Goal: Transaction & Acquisition: Purchase product/service

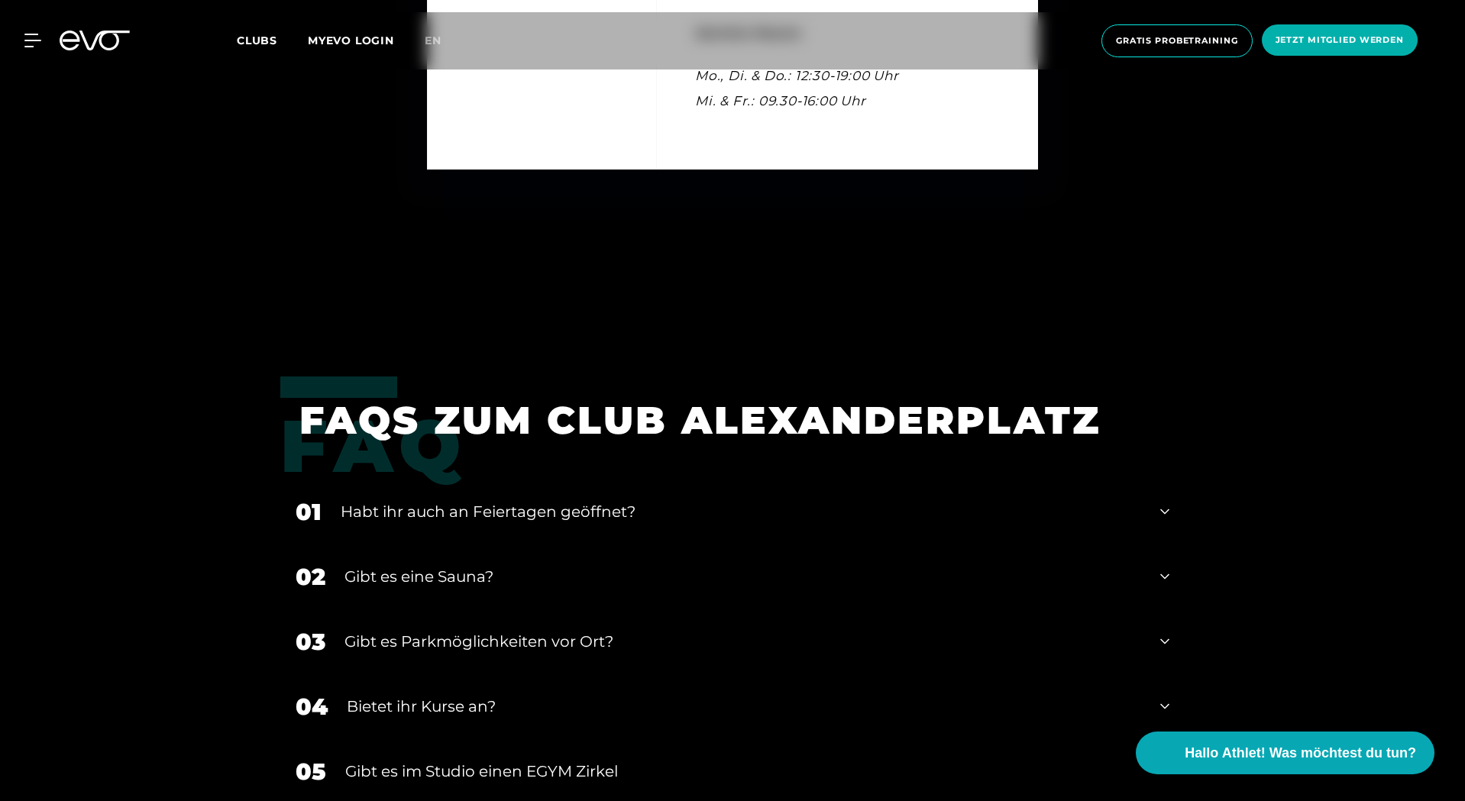
scroll to position [5949, 0]
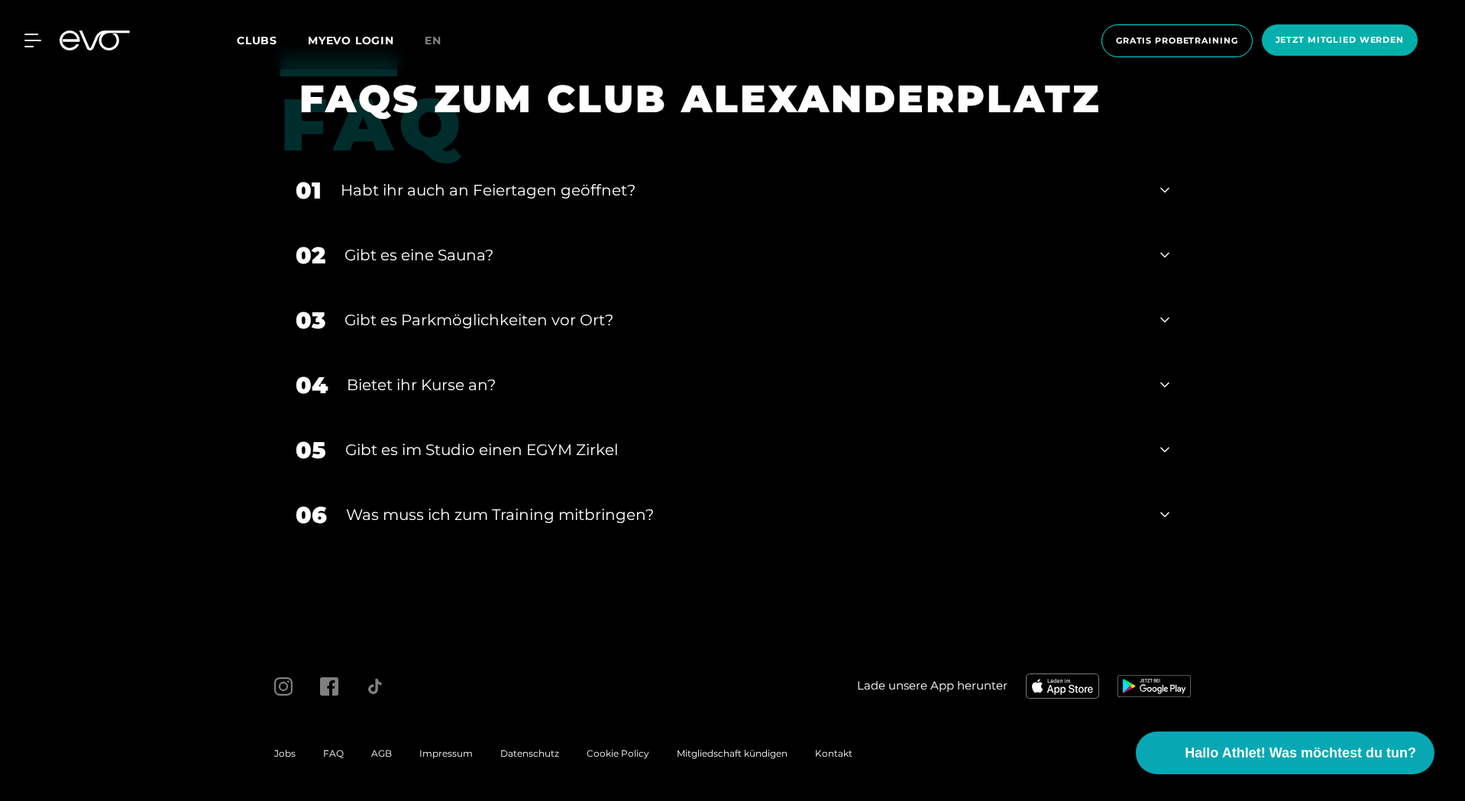
click at [859, 244] on div "Gibt es eine Sauna?" at bounding box center [743, 255] width 797 height 23
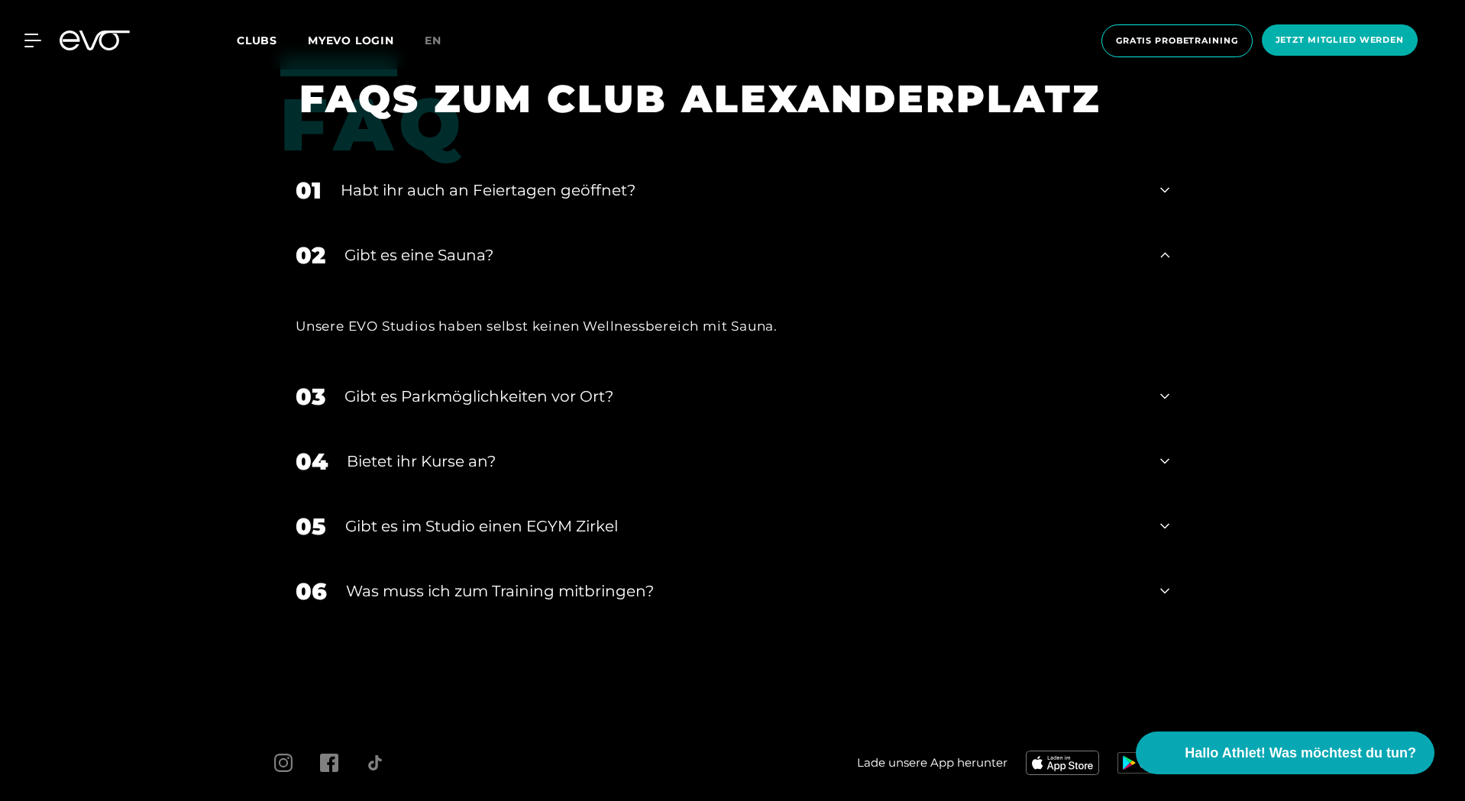
click at [520, 471] on div "Bietet ihr Kurse an?" at bounding box center [744, 461] width 795 height 23
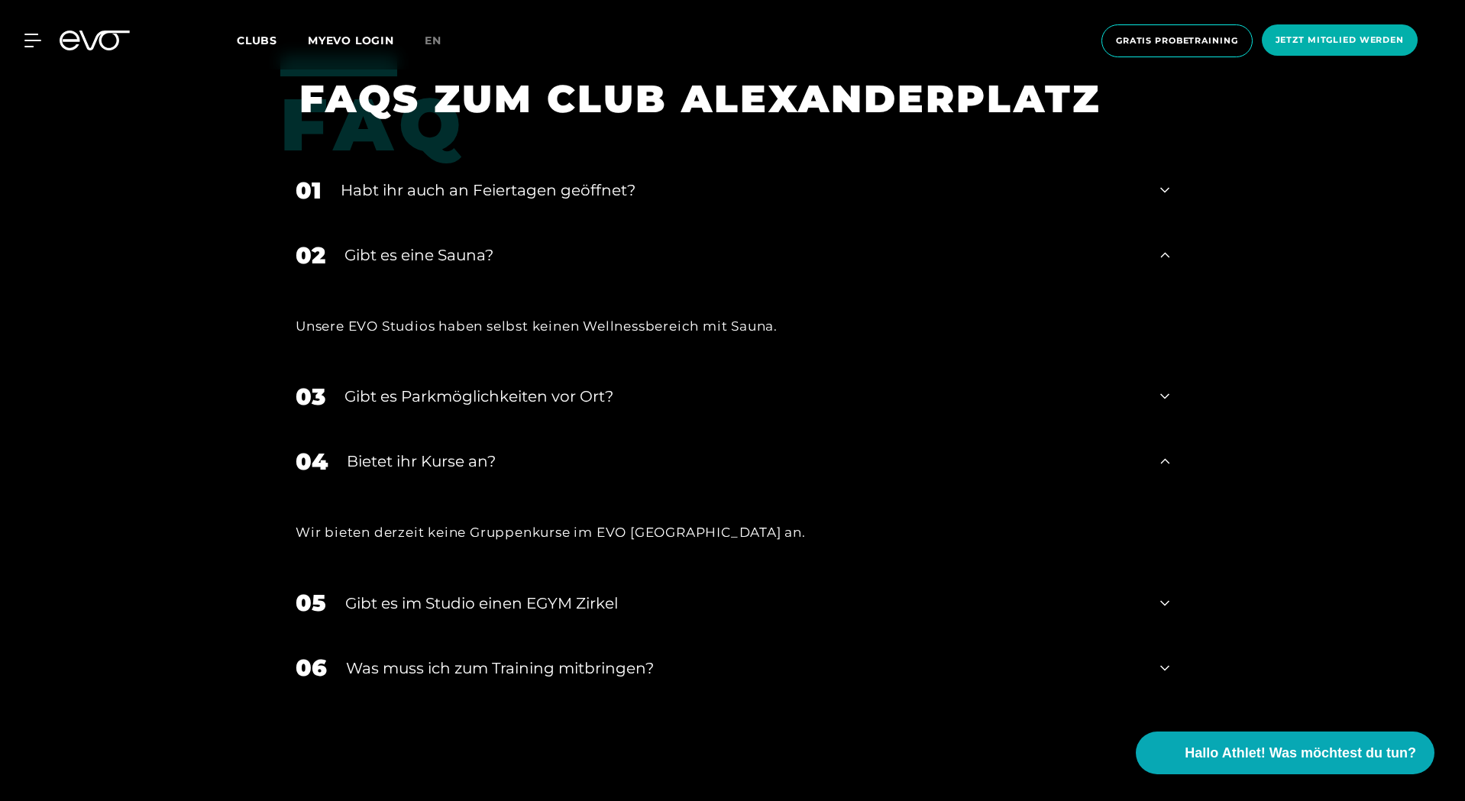
click at [490, 183] on div "Habt ihr auch an Feiertagen geöffnet?" at bounding box center [741, 190] width 801 height 23
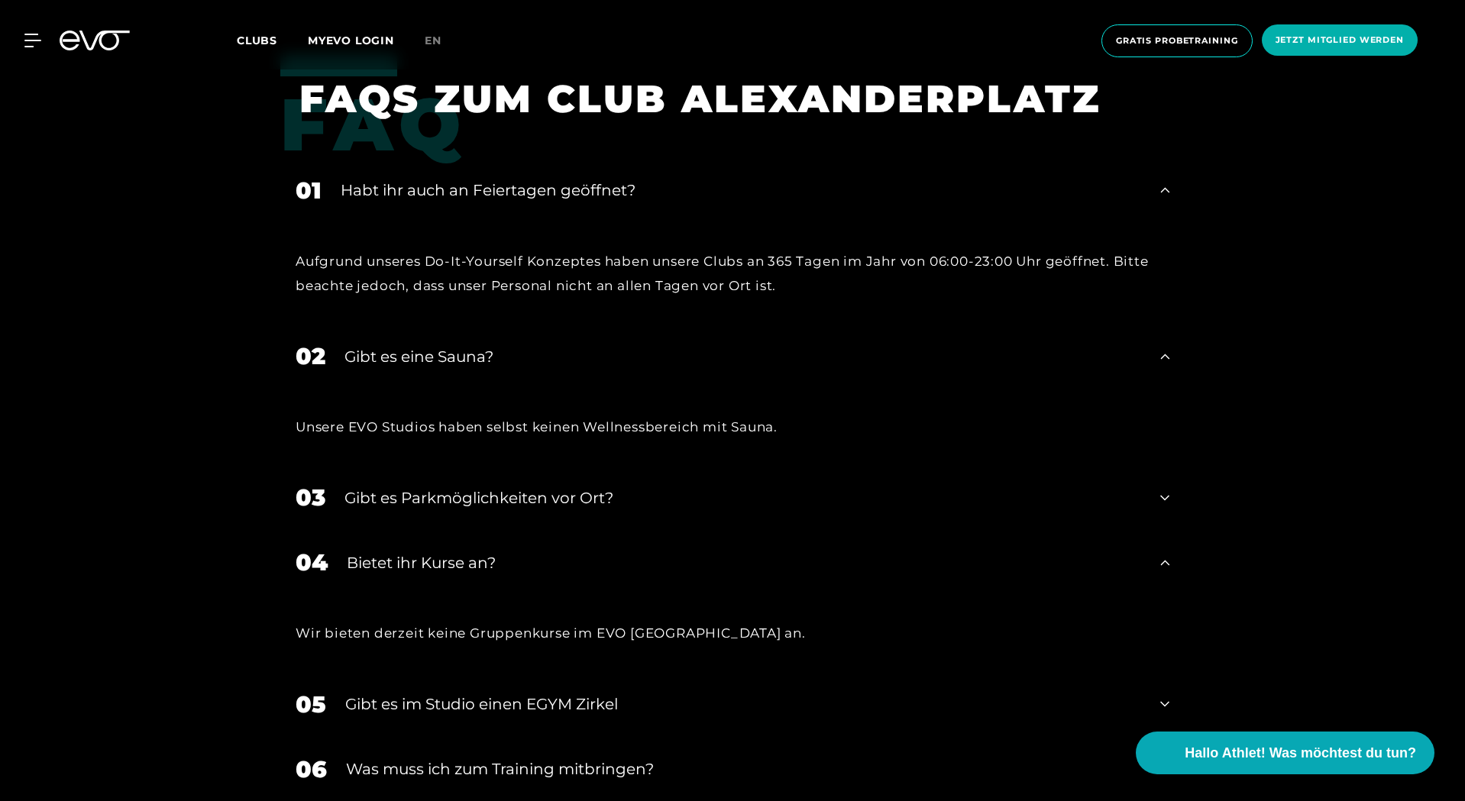
click at [37, 47] on div "MyEVO Login Über EVO Mitgliedschaften Probetraining TAGESPASS EVO Studios [GEOG…" at bounding box center [23, 41] width 53 height 14
click at [40, 27] on div "MyEVO Login Über EVO Mitgliedschaften Probetraining TAGESPASS EVO Studios [GEOG…" at bounding box center [732, 40] width 1459 height 57
click at [40, 50] on div "MyEVO Login Über EVO Mitgliedschaften Probetraining TAGESPASS EVO Studios [GEOG…" at bounding box center [732, 40] width 1459 height 57
click at [34, 38] on icon at bounding box center [35, 41] width 22 height 14
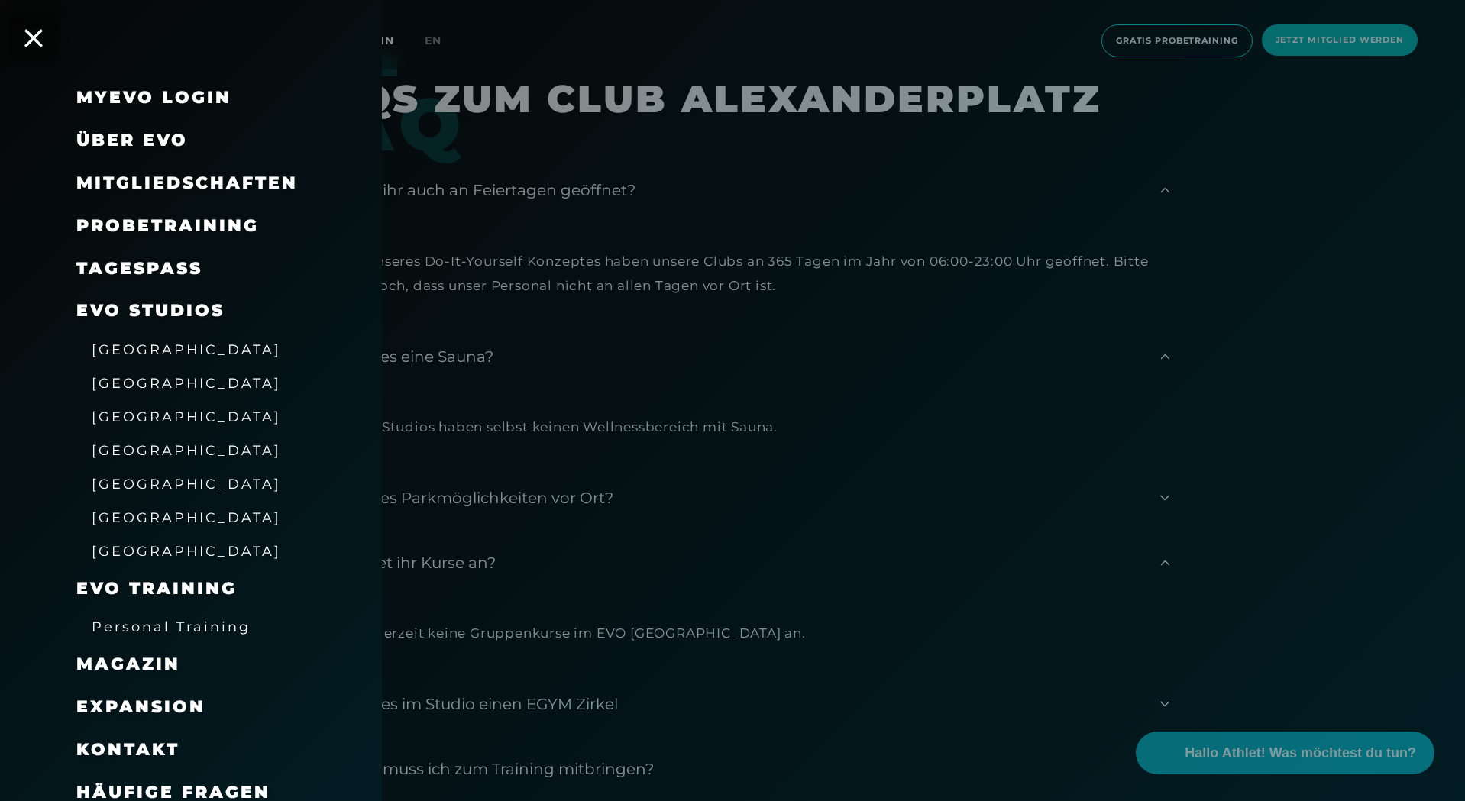
click at [184, 176] on span "Mitgliedschaften" at bounding box center [187, 183] width 222 height 21
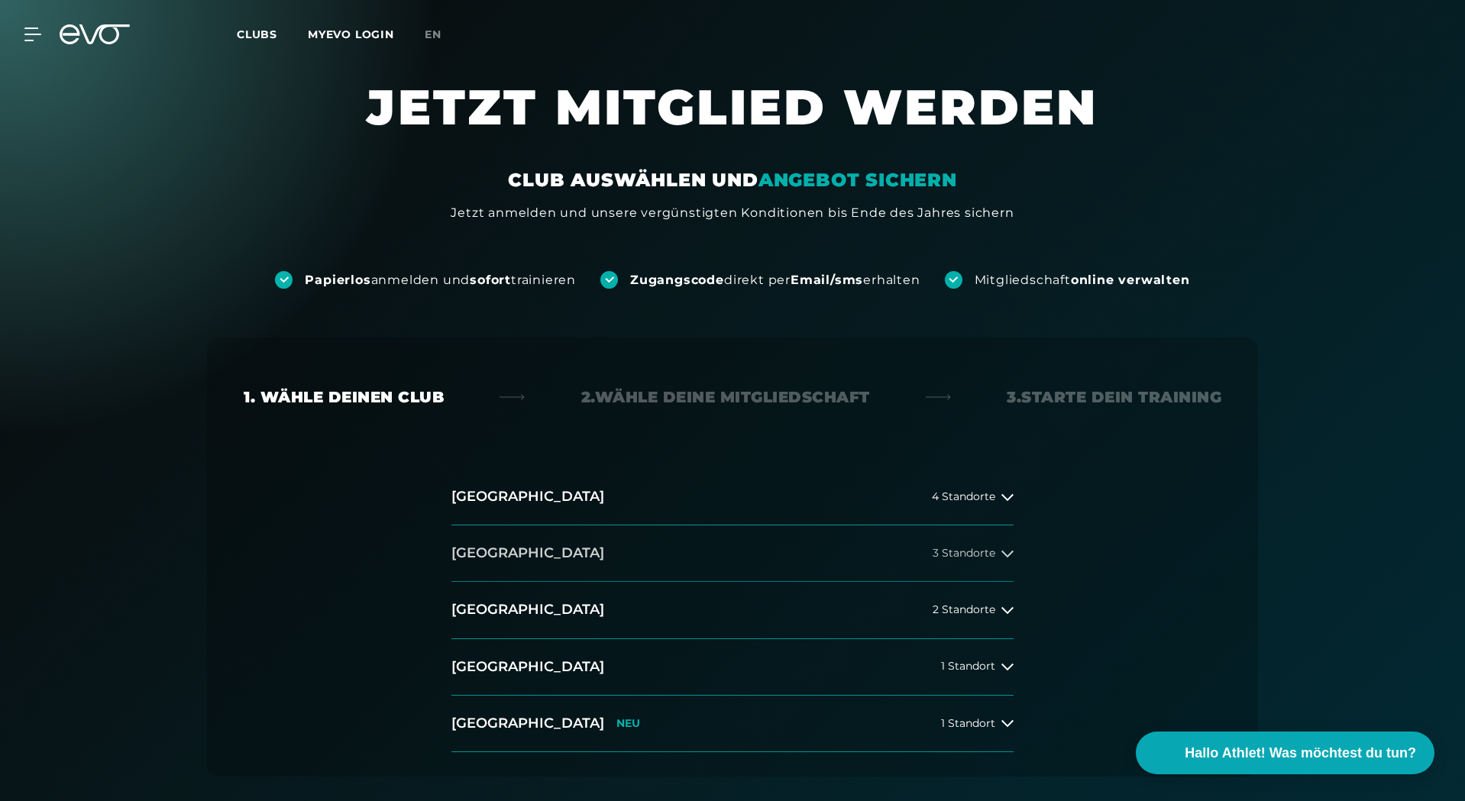
click at [678, 546] on button "[GEOGRAPHIC_DATA] 3 Standorte" at bounding box center [733, 554] width 562 height 57
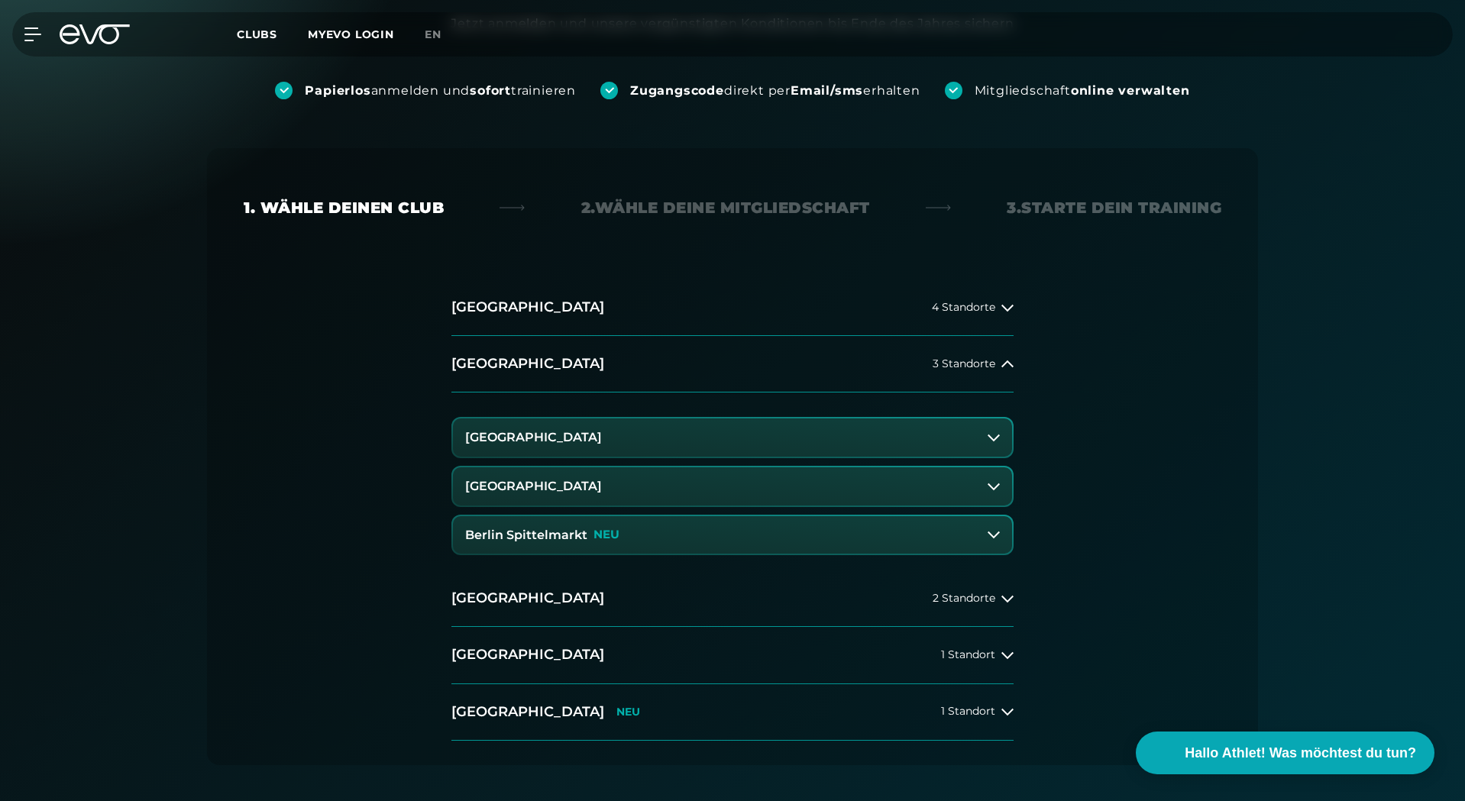
scroll to position [293, 0]
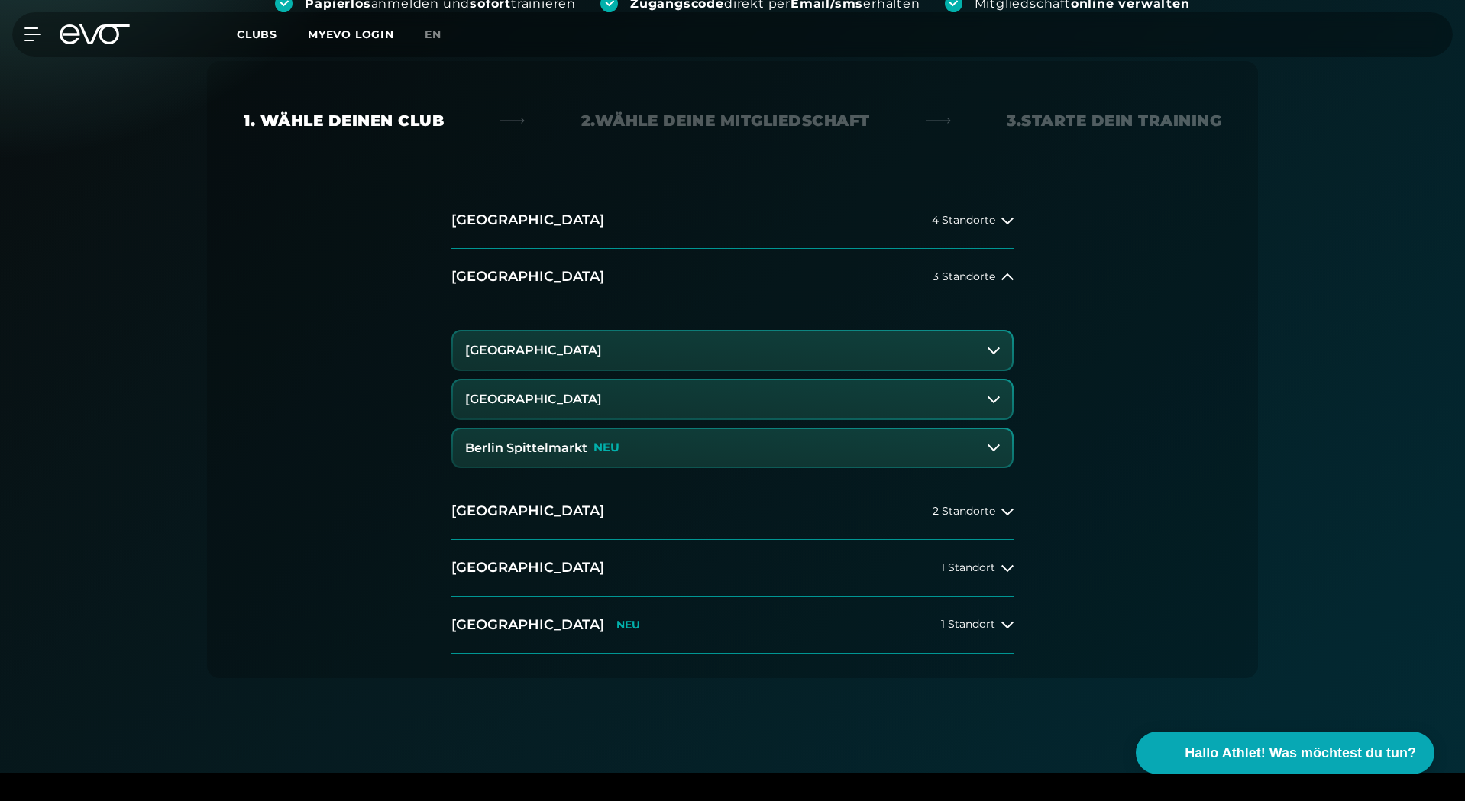
drag, startPoint x: 347, startPoint y: 416, endPoint x: 347, endPoint y: 485, distance: 69.5
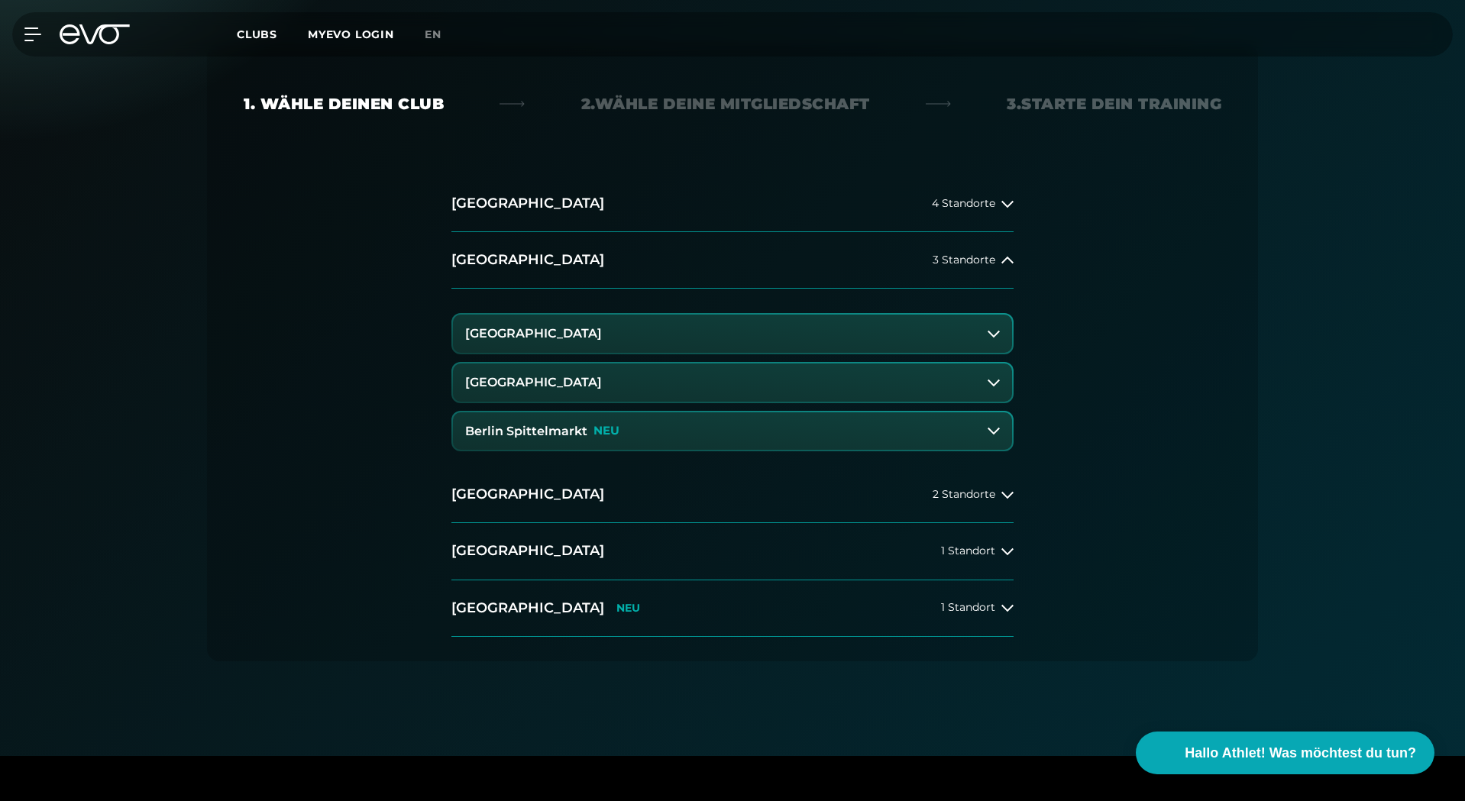
click at [571, 432] on h3 "Berlin Spittelmarkt" at bounding box center [526, 432] width 122 height 14
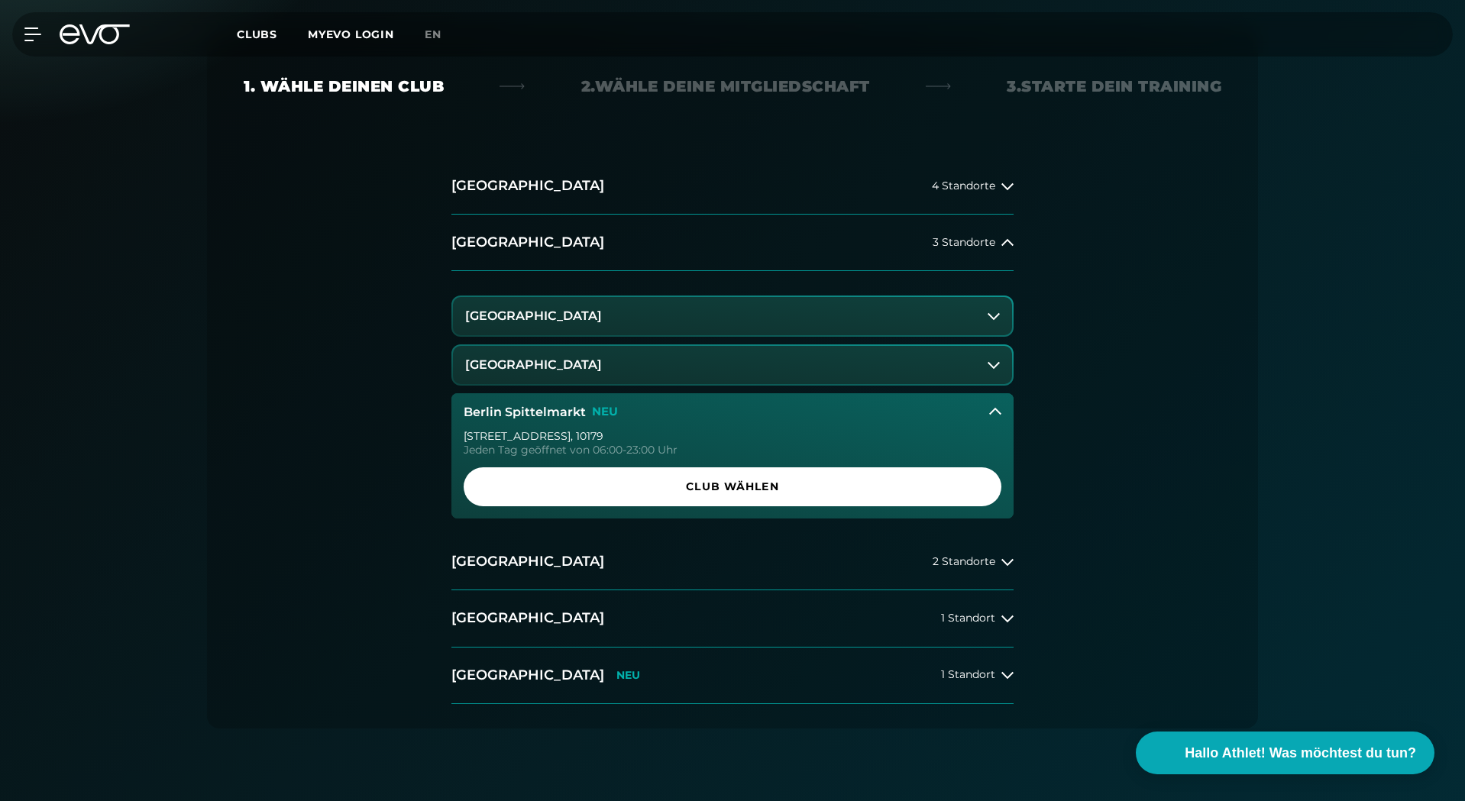
drag, startPoint x: 333, startPoint y: 380, endPoint x: 338, endPoint y: 419, distance: 38.5
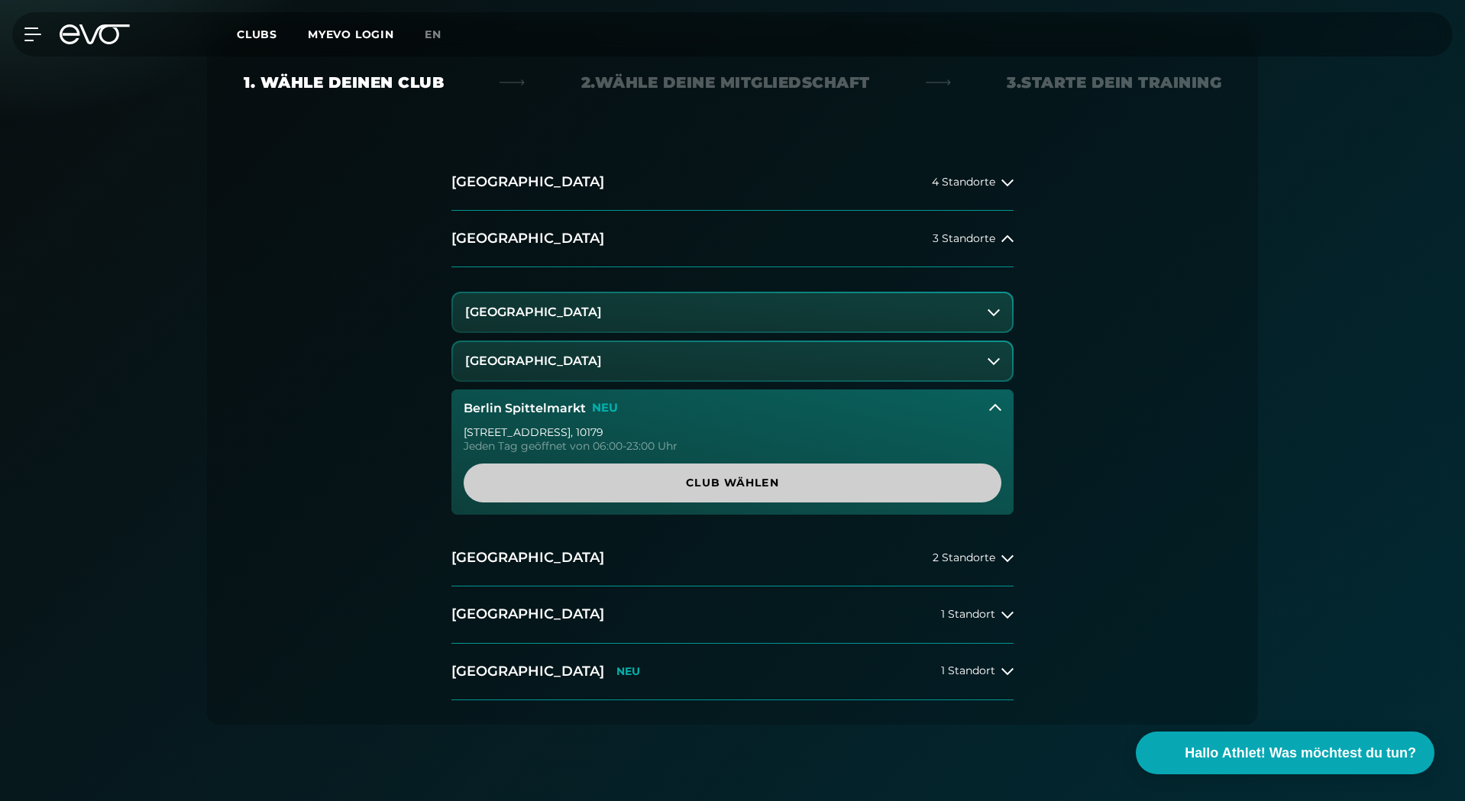
click at [689, 482] on span "Club wählen" at bounding box center [732, 483] width 465 height 16
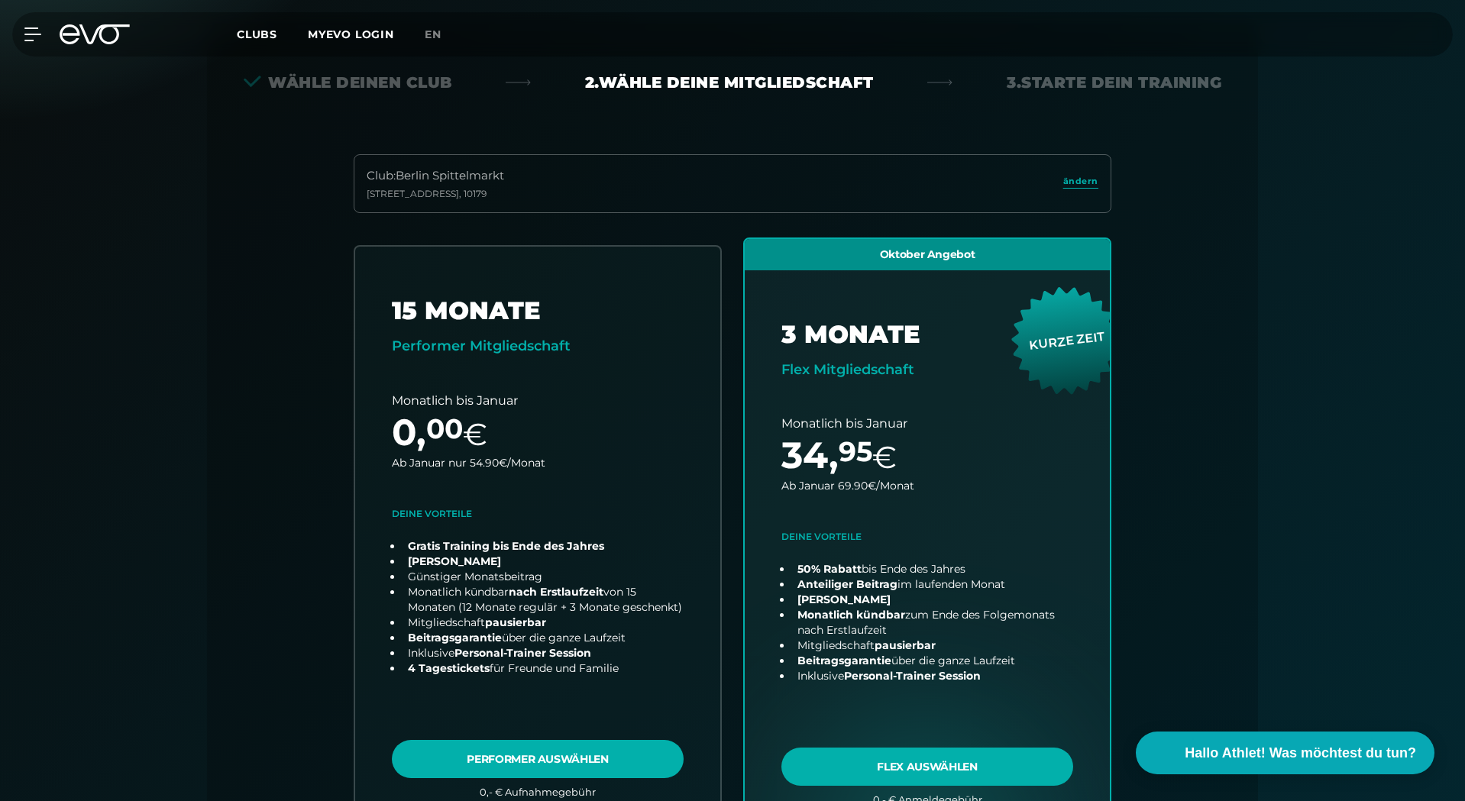
scroll to position [338, 0]
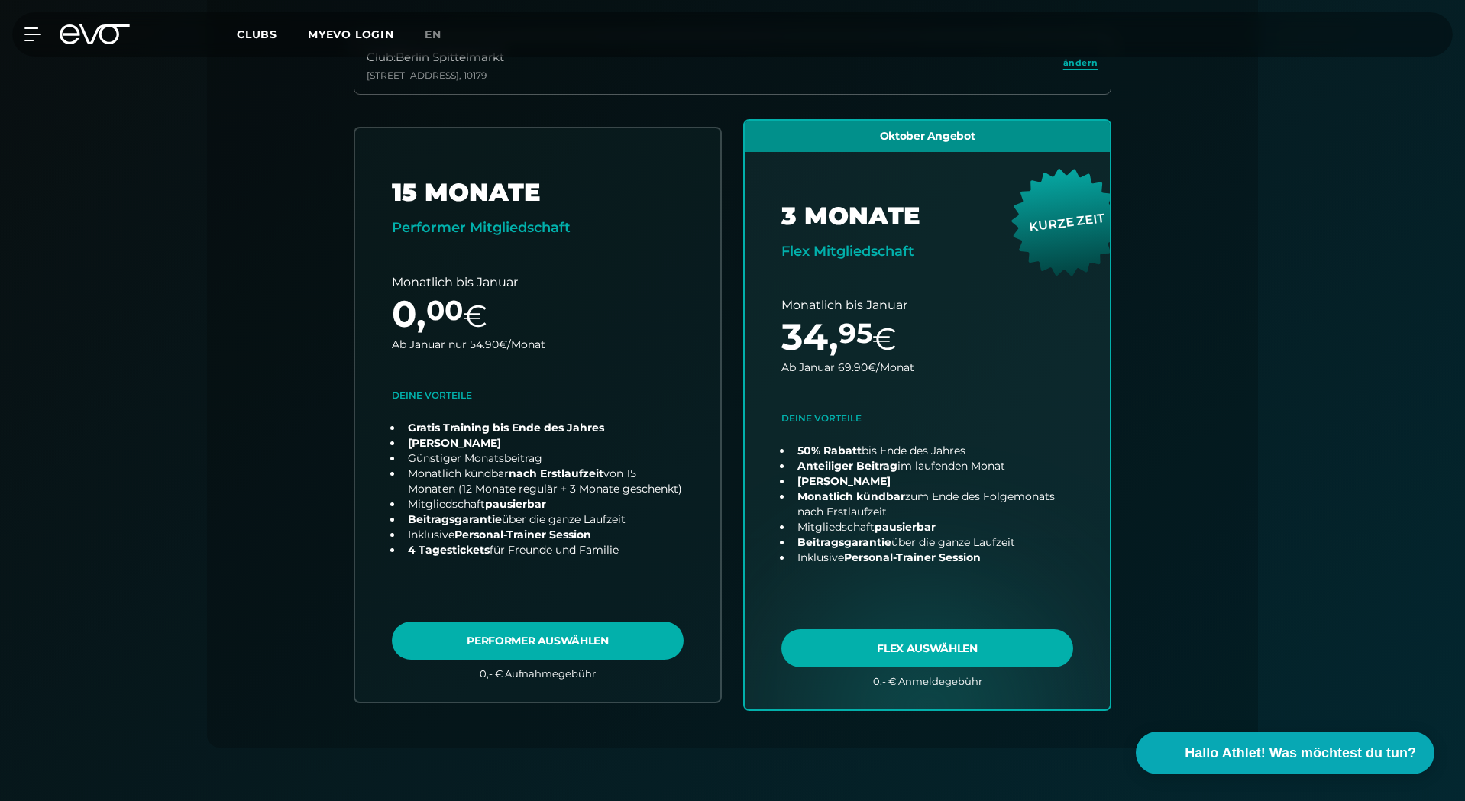
drag, startPoint x: 253, startPoint y: 218, endPoint x: 260, endPoint y: 261, distance: 43.3
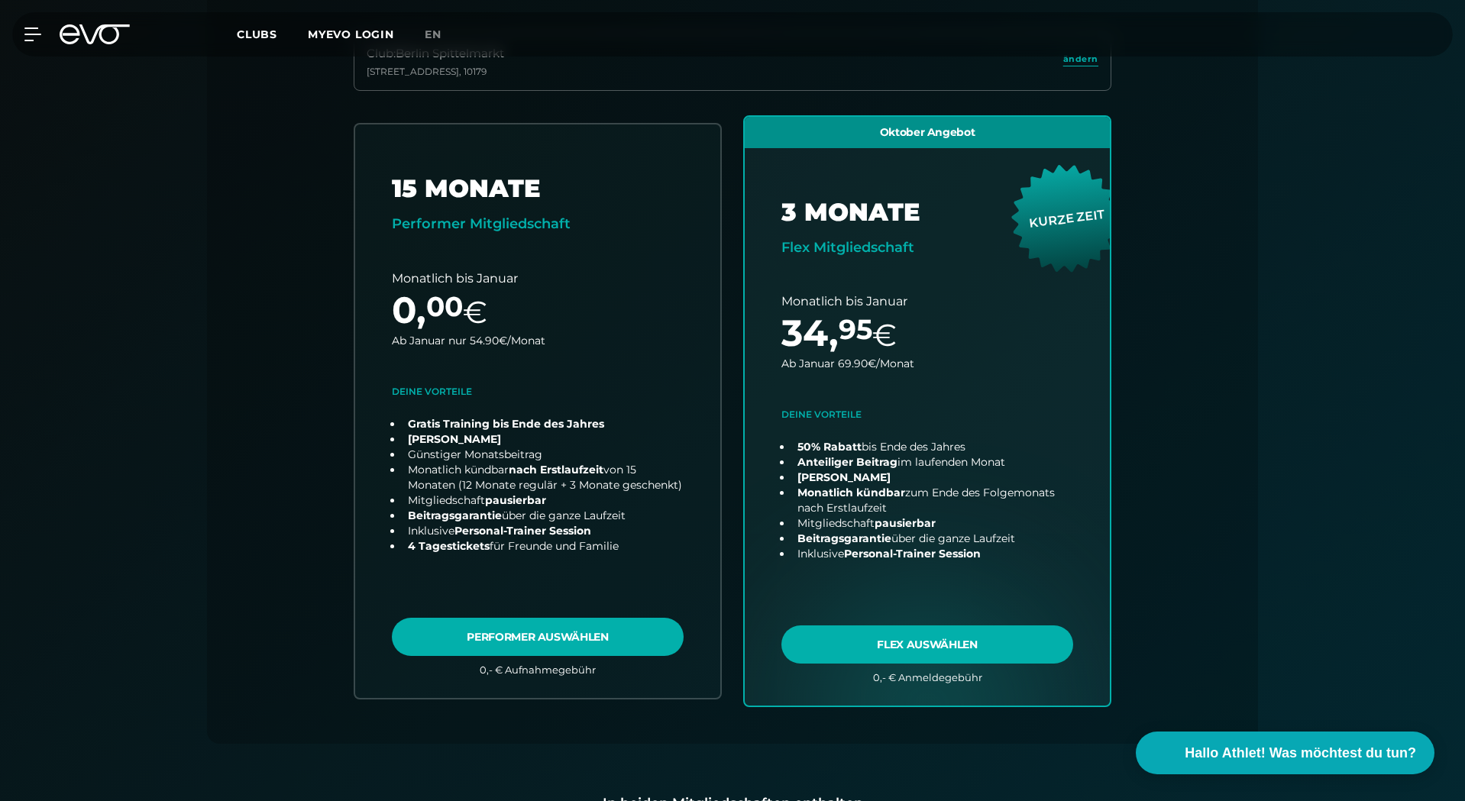
drag, startPoint x: 1462, startPoint y: 168, endPoint x: 1466, endPoint y: 215, distance: 46.8
drag, startPoint x: 1460, startPoint y: 178, endPoint x: 1348, endPoint y: 282, distance: 153.0
click at [1447, 244] on div "Papierlos anmelden und sofort trainieren Zugangscode direkt per Email/sms erhal…" at bounding box center [732, 422] width 1465 height 1274
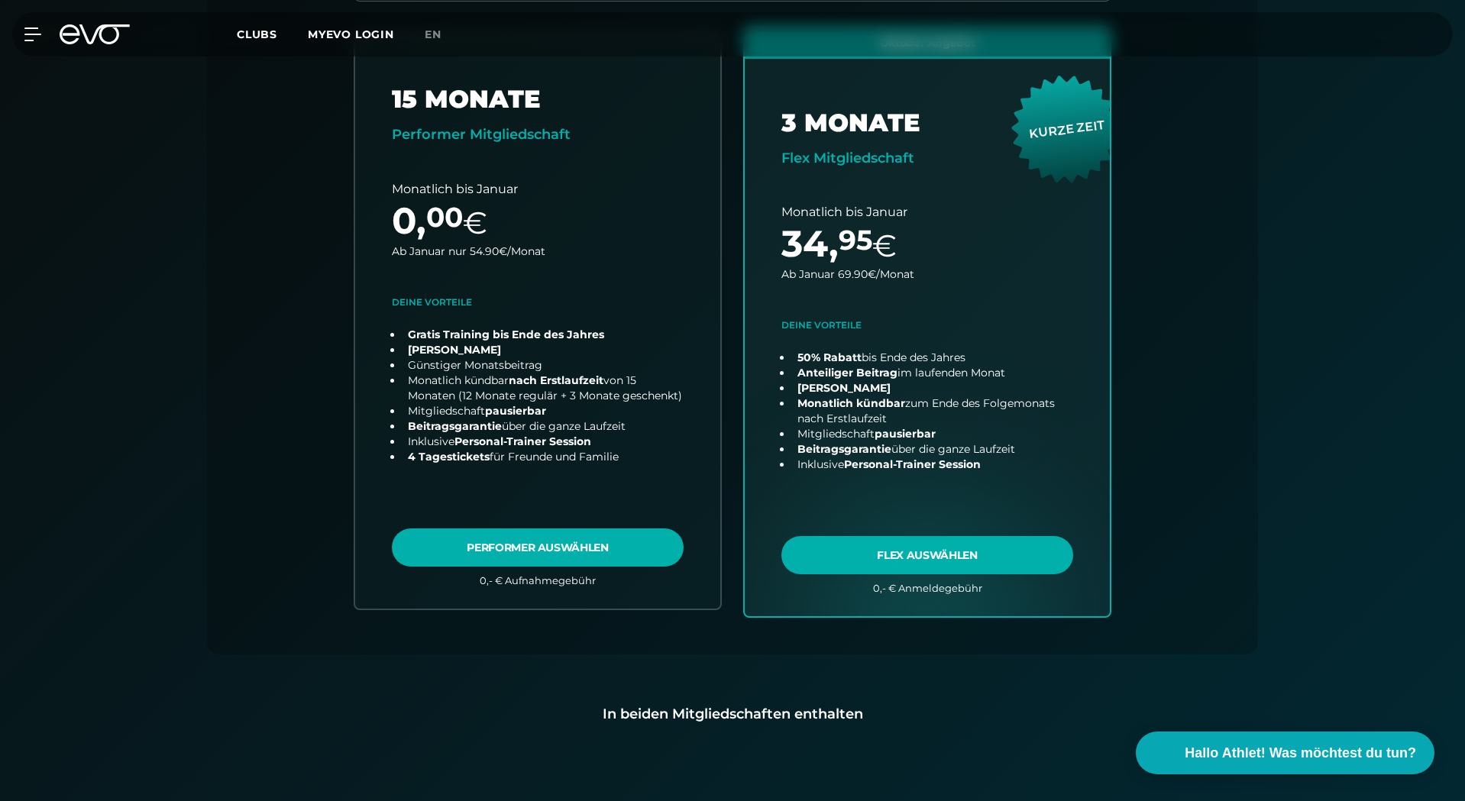
scroll to position [1044, 0]
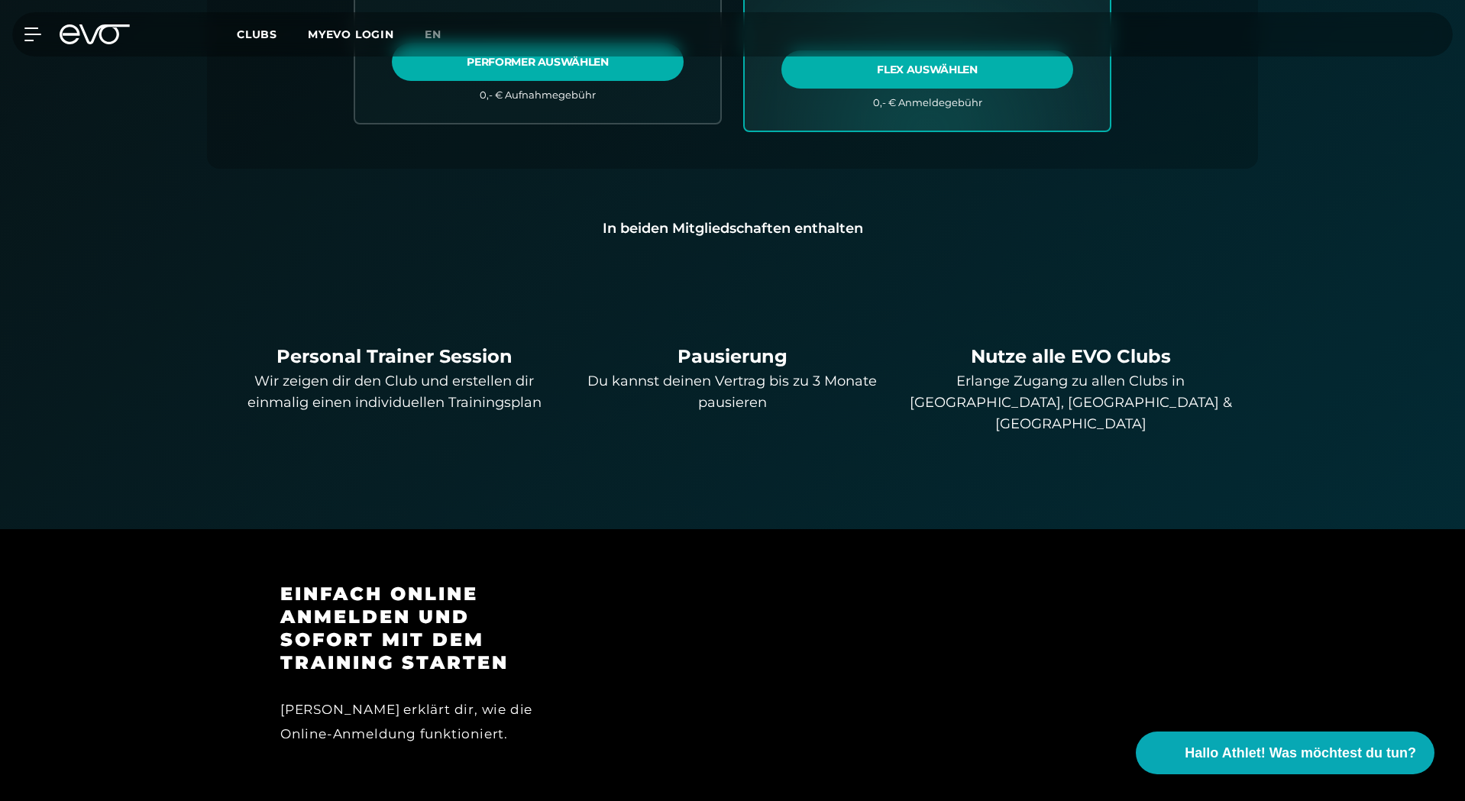
drag, startPoint x: 1208, startPoint y: 400, endPoint x: 1225, endPoint y: 525, distance: 126.4
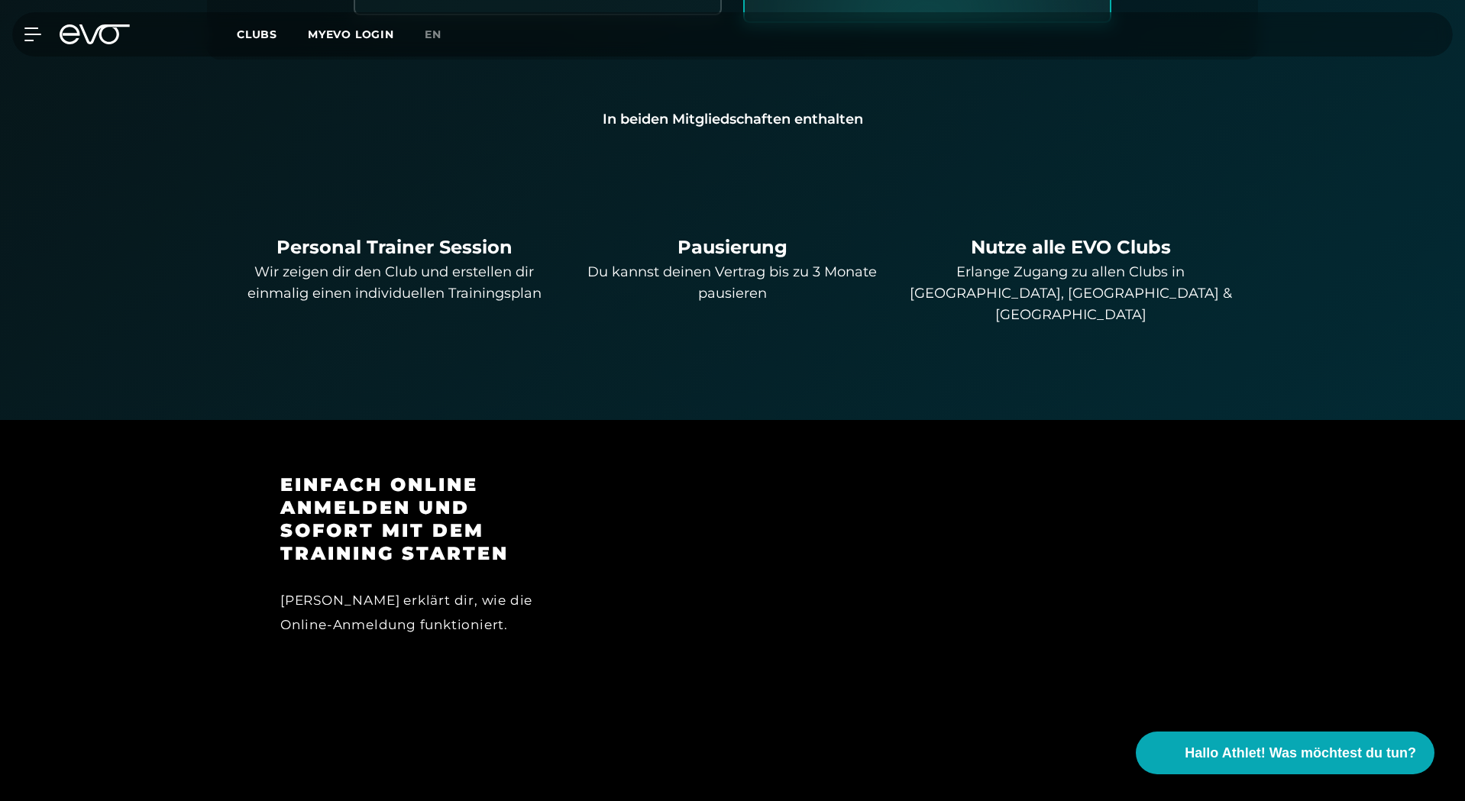
drag, startPoint x: 1100, startPoint y: 220, endPoint x: 1100, endPoint y: 254, distance: 33.6
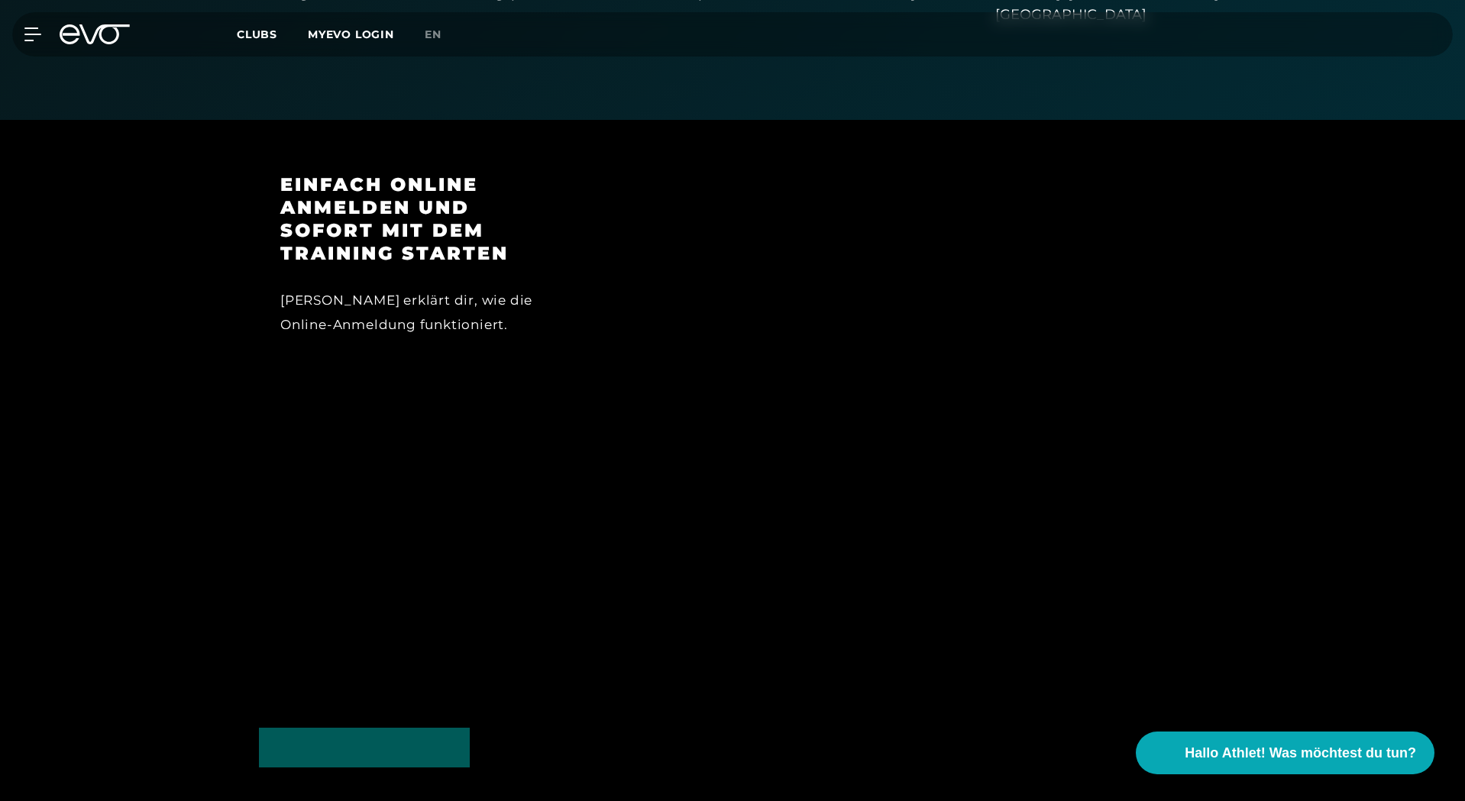
drag, startPoint x: 1251, startPoint y: 252, endPoint x: 1267, endPoint y: 407, distance: 155.9
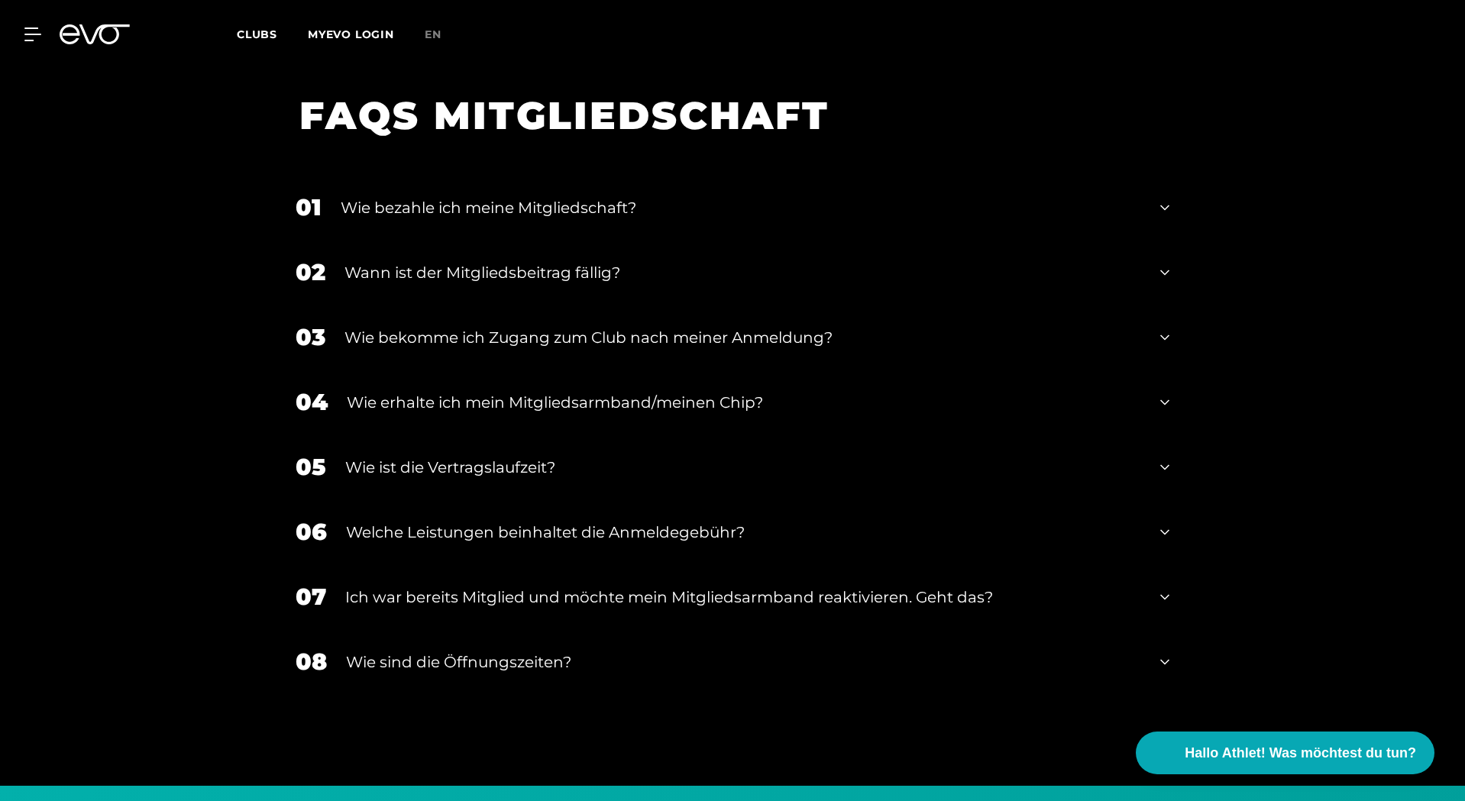
drag, startPoint x: 1257, startPoint y: 306, endPoint x: 1265, endPoint y: 465, distance: 159.9
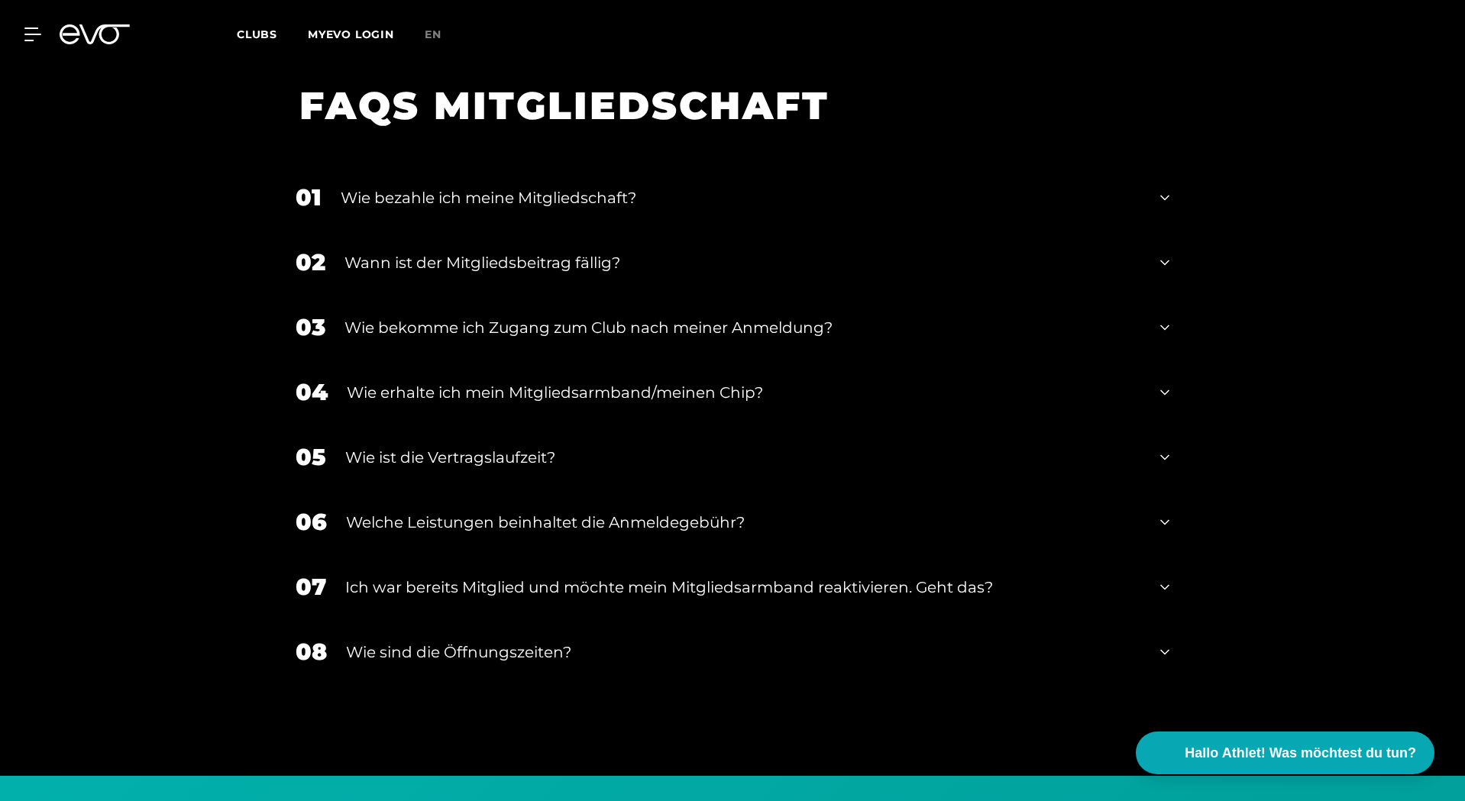
drag, startPoint x: 1229, startPoint y: 384, endPoint x: 1220, endPoint y: 333, distance: 51.1
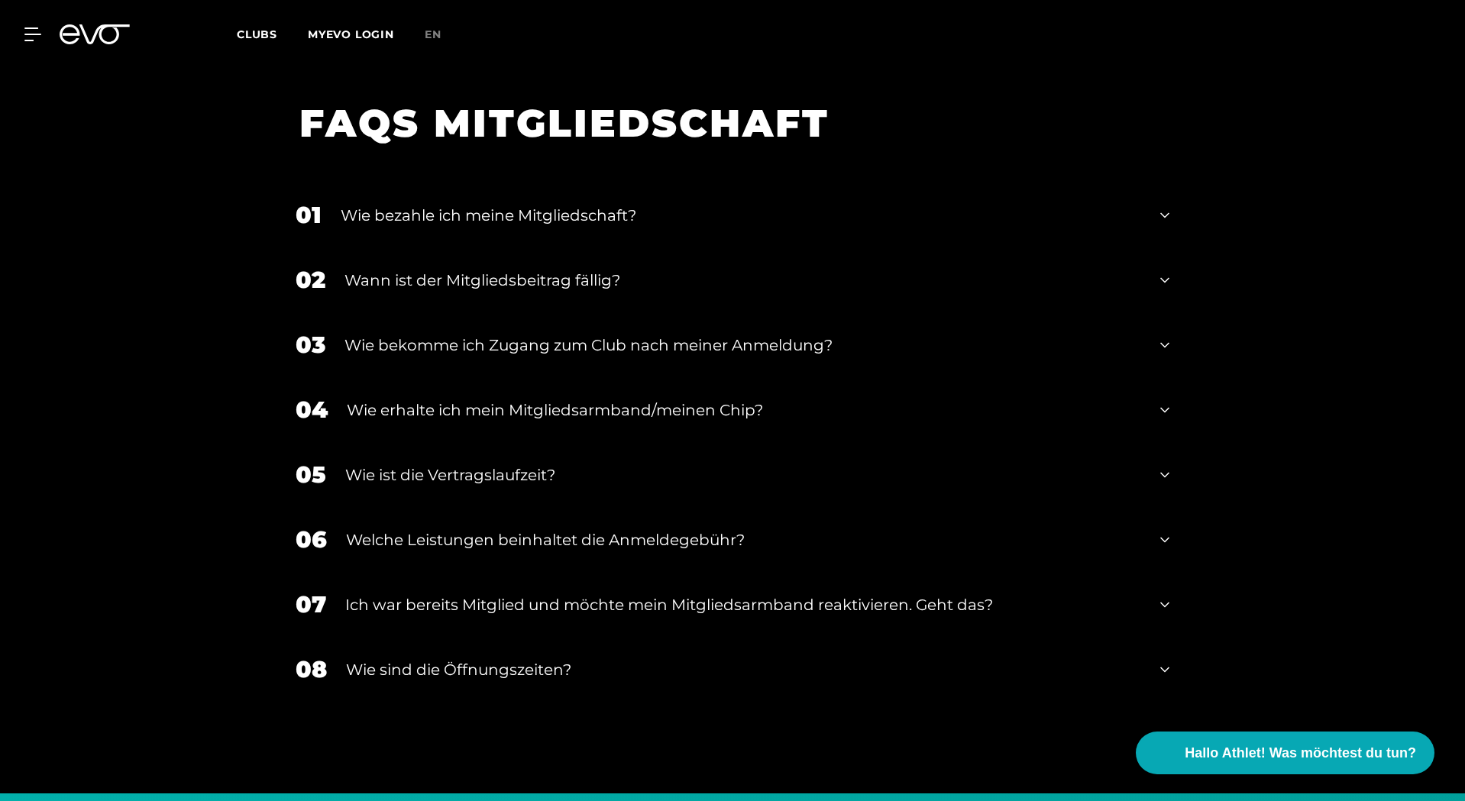
click at [648, 269] on div "Wann ist der Mitgliedsbeitrag fällig?" at bounding box center [743, 280] width 797 height 23
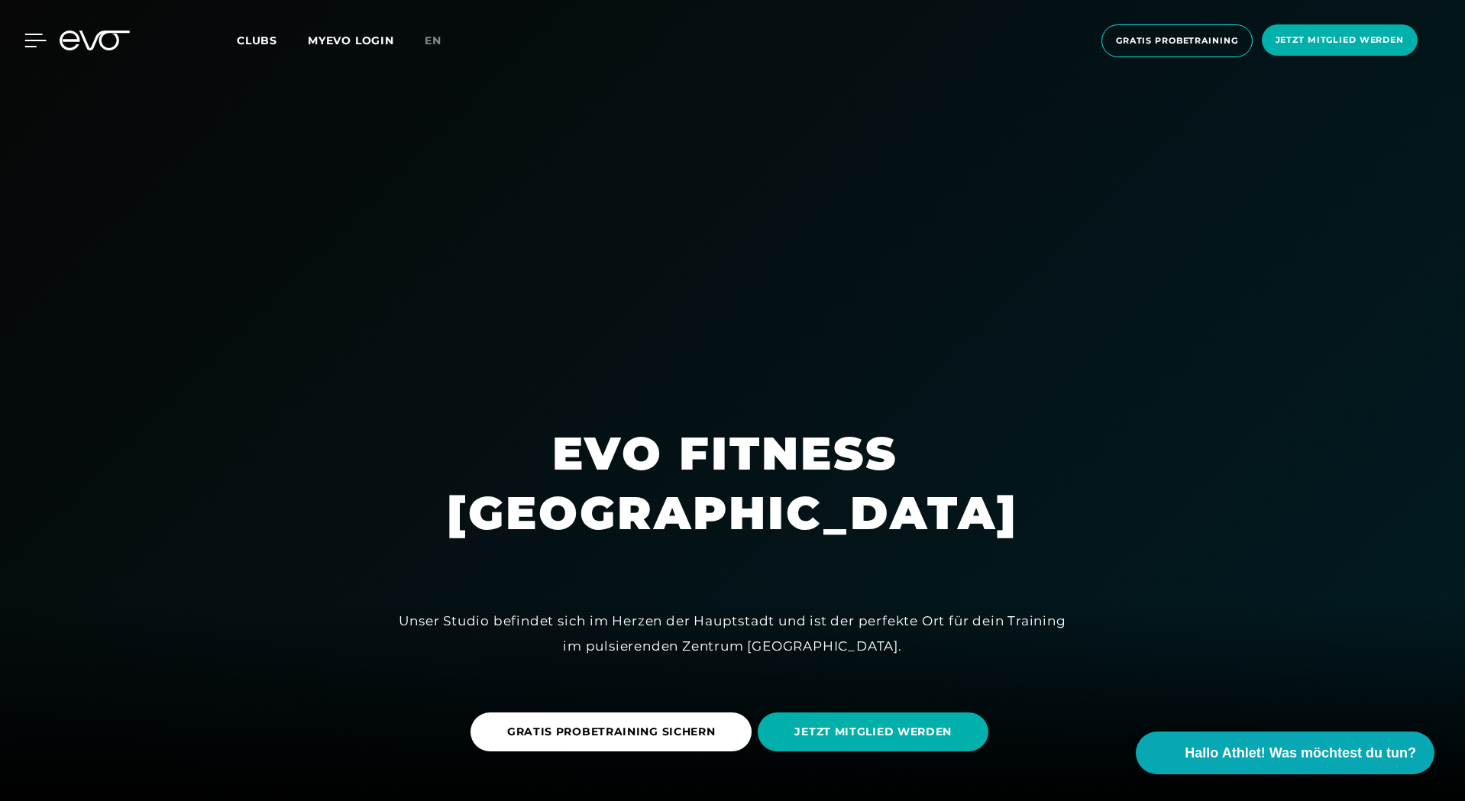
click at [31, 37] on icon at bounding box center [35, 41] width 22 height 14
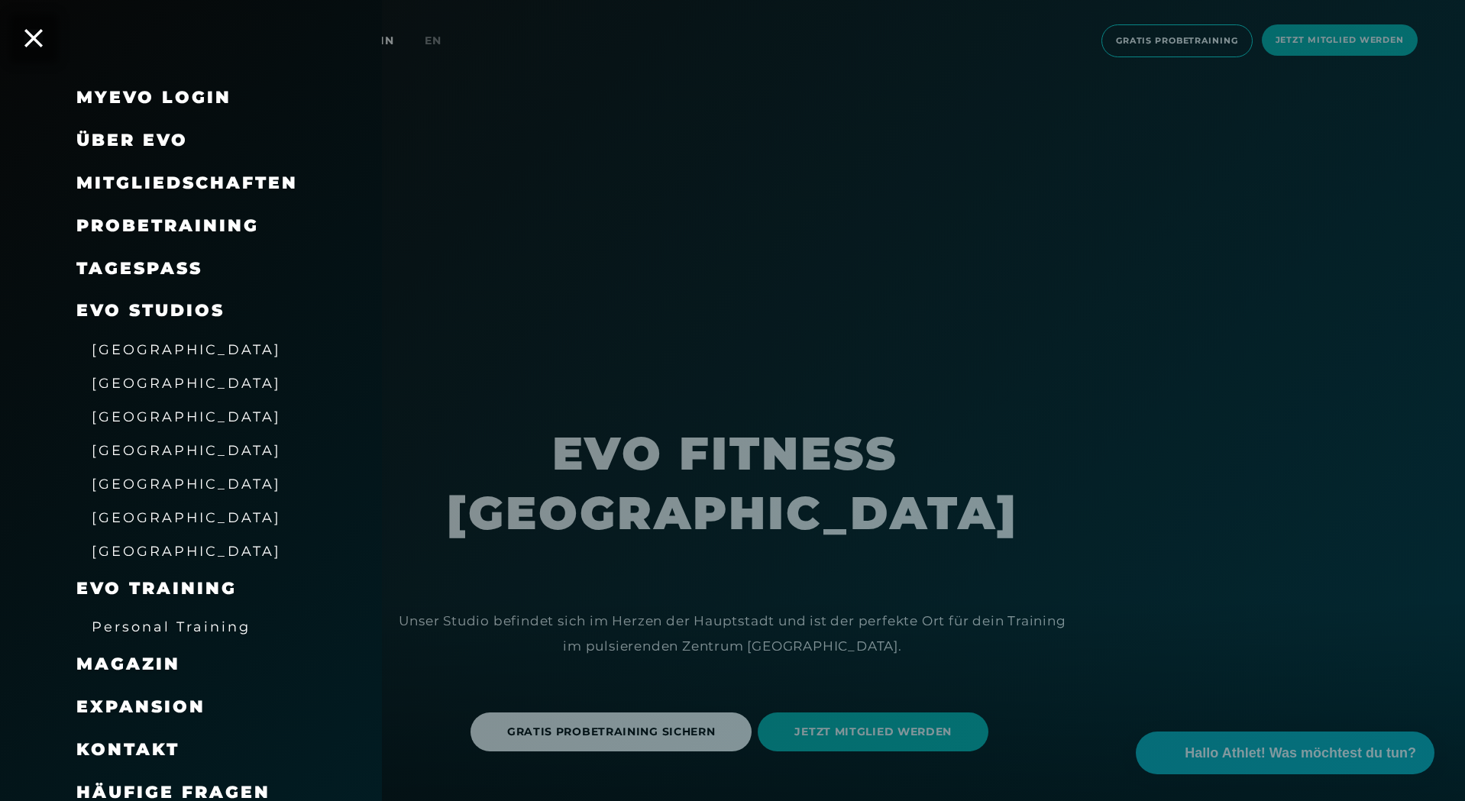
click at [222, 175] on span "Mitgliedschaften" at bounding box center [187, 183] width 222 height 21
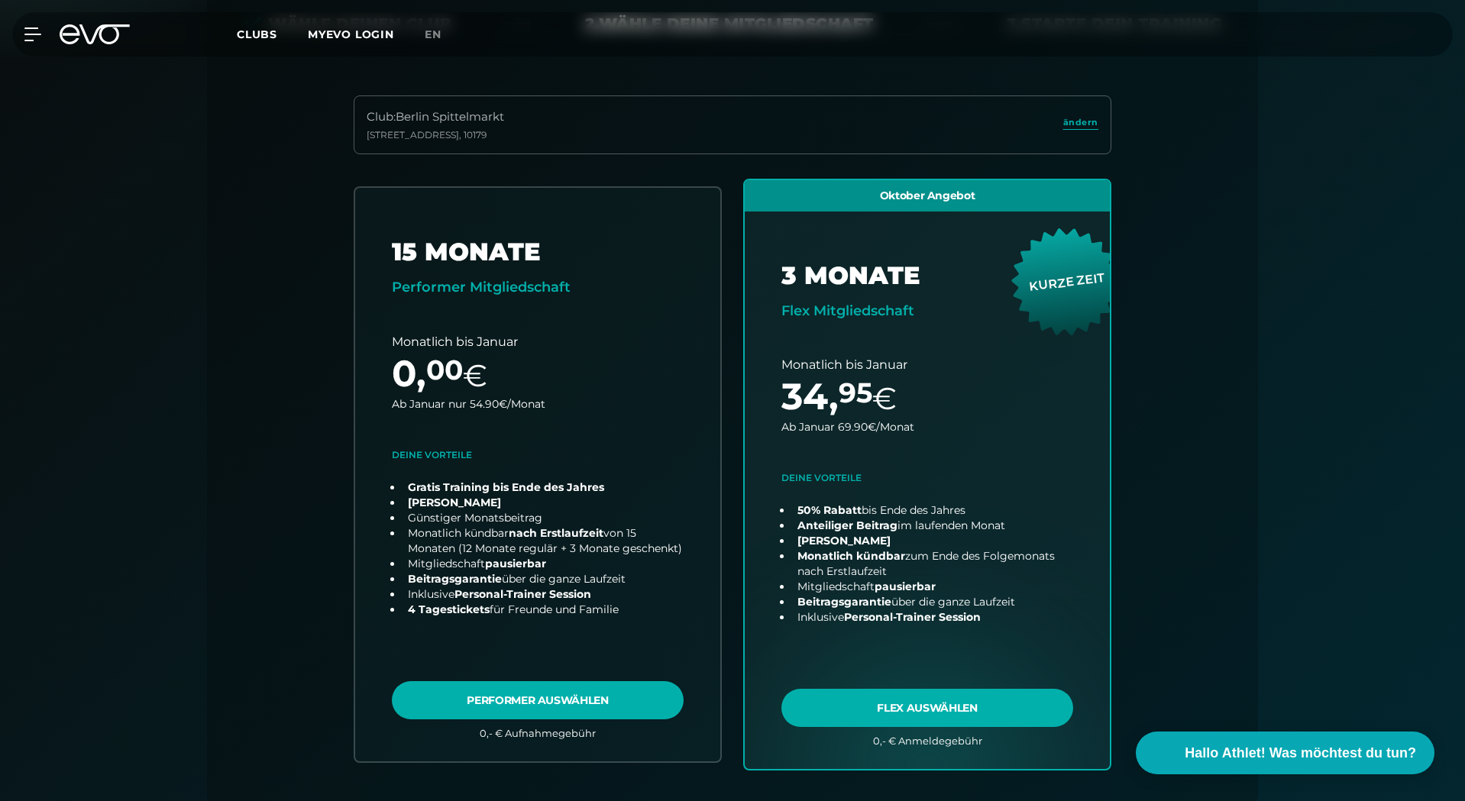
scroll to position [338, 0]
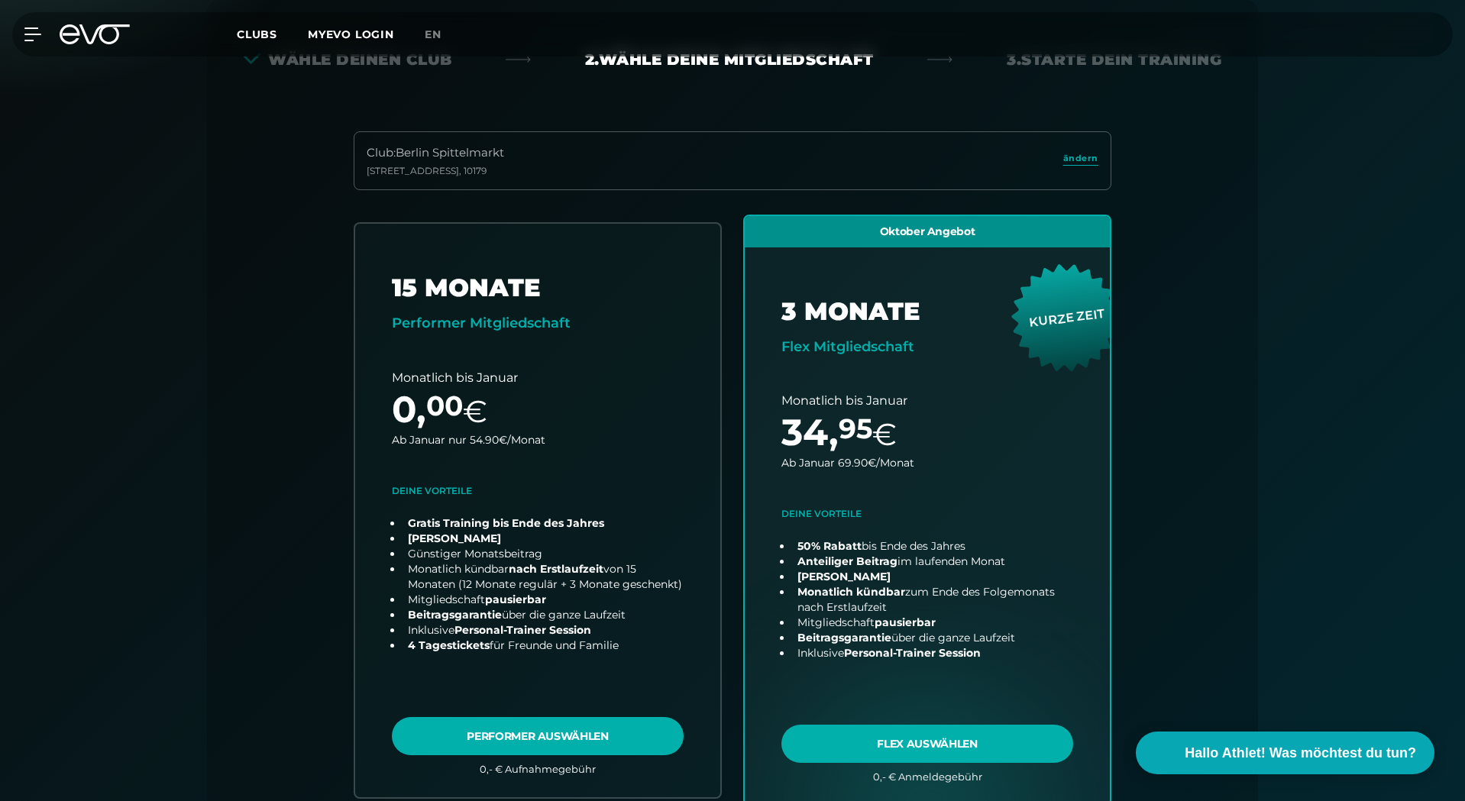
click at [520, 163] on div "Club : Berlin [STREET_ADDRESS]" at bounding box center [733, 160] width 758 height 59
click at [1093, 158] on span "ändern" at bounding box center [1080, 158] width 35 height 13
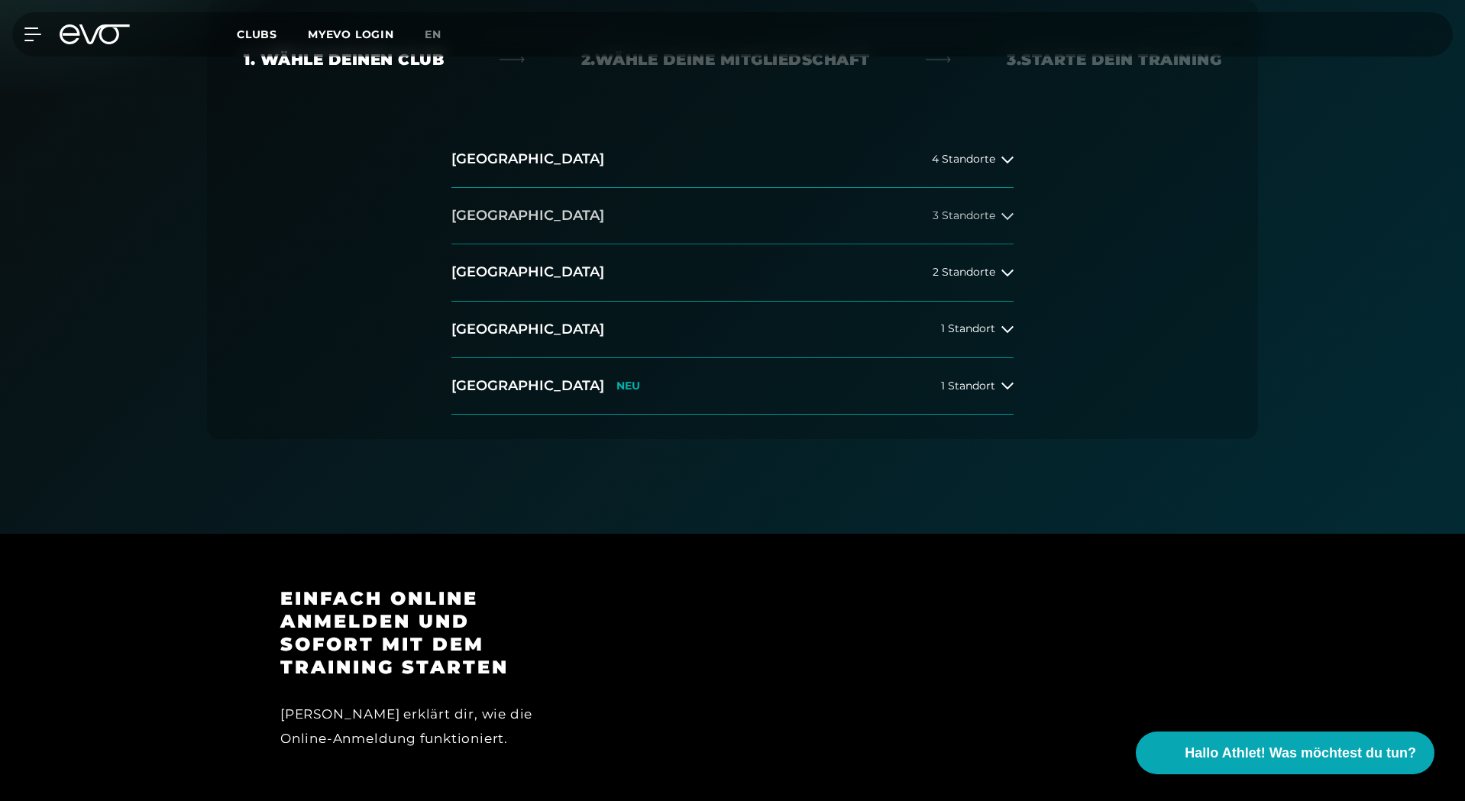
click at [581, 216] on button "[GEOGRAPHIC_DATA] 3 Standorte" at bounding box center [733, 216] width 562 height 57
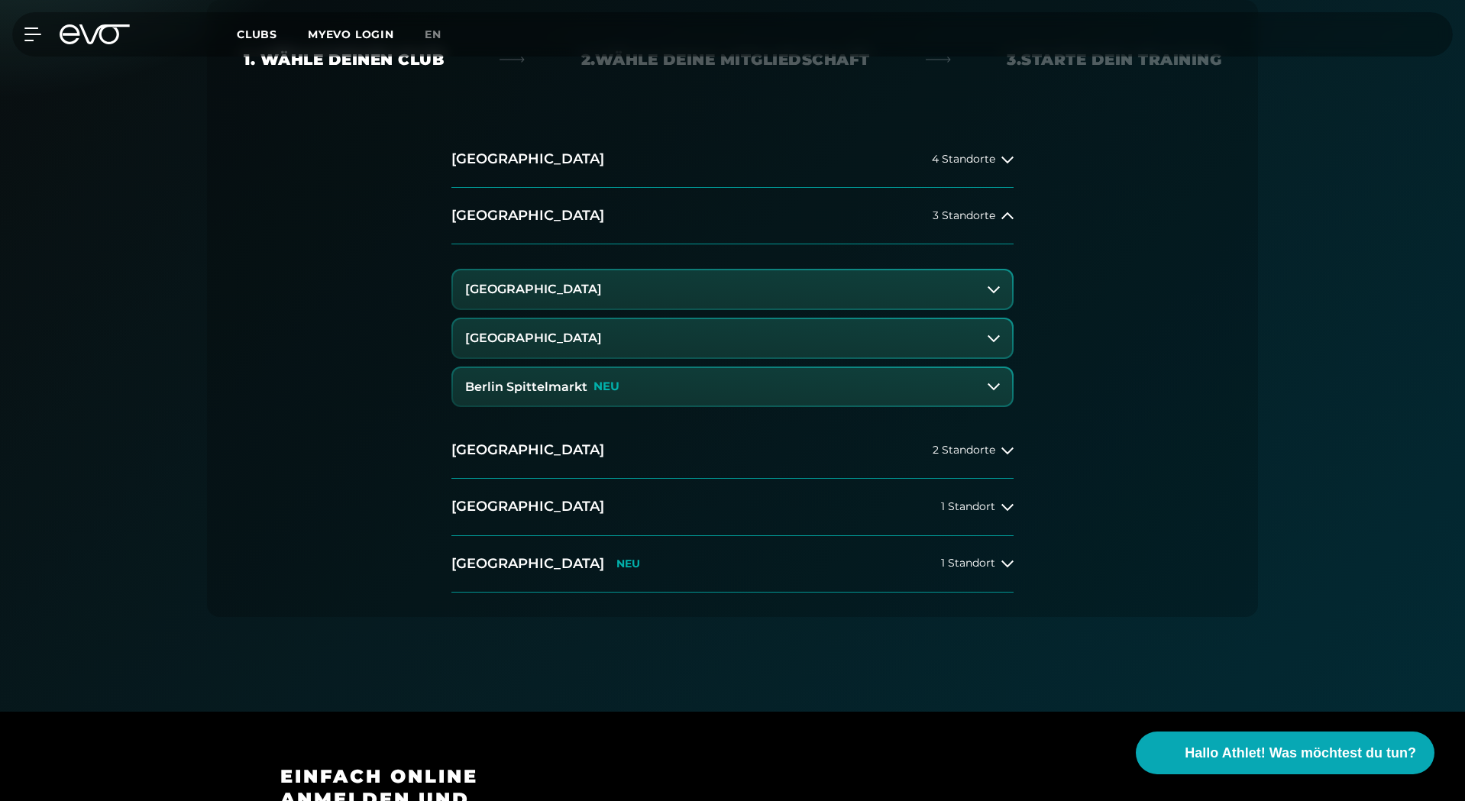
click at [602, 333] on h3 "[GEOGRAPHIC_DATA]" at bounding box center [533, 339] width 137 height 14
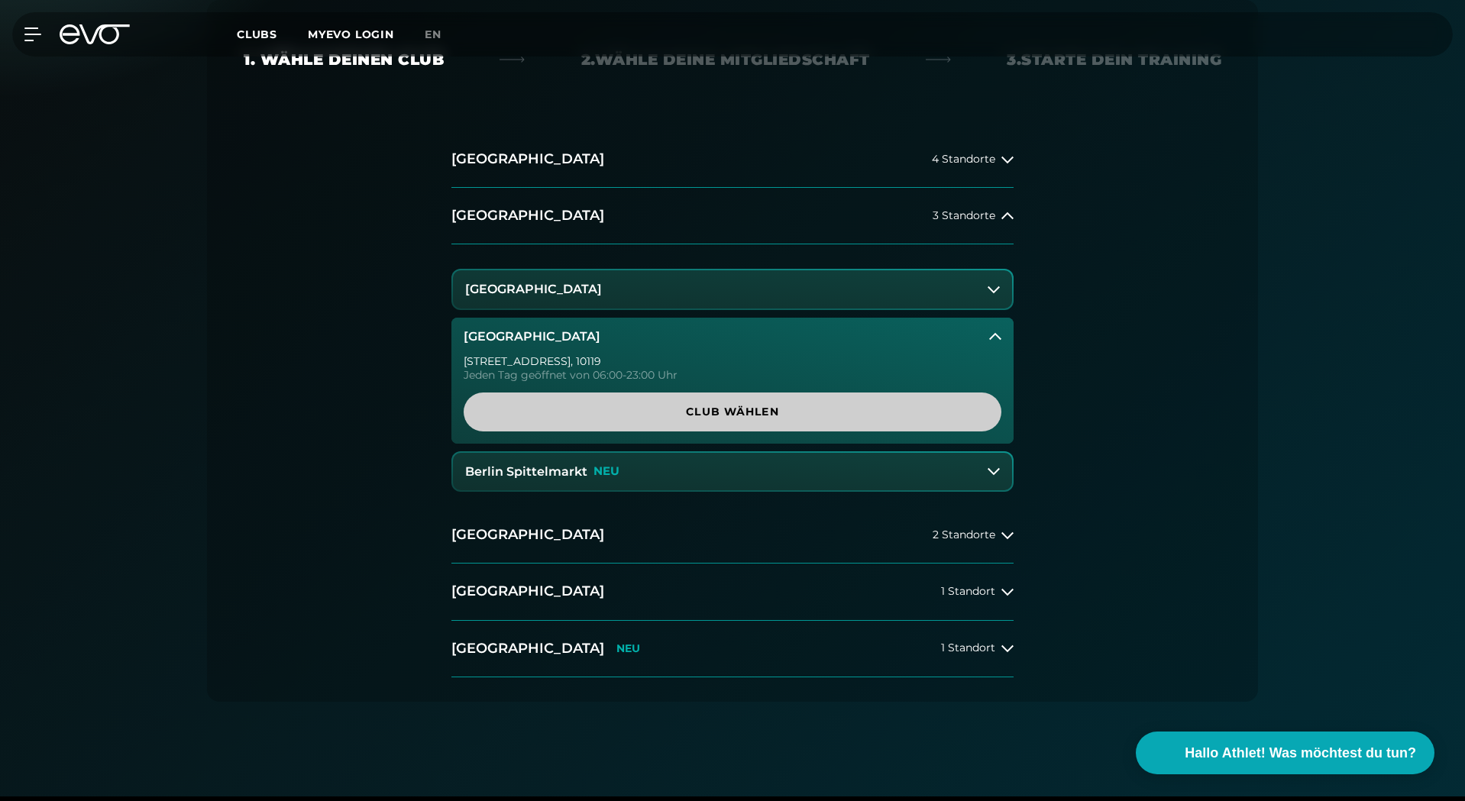
click at [719, 417] on span "Club wählen" at bounding box center [732, 412] width 465 height 16
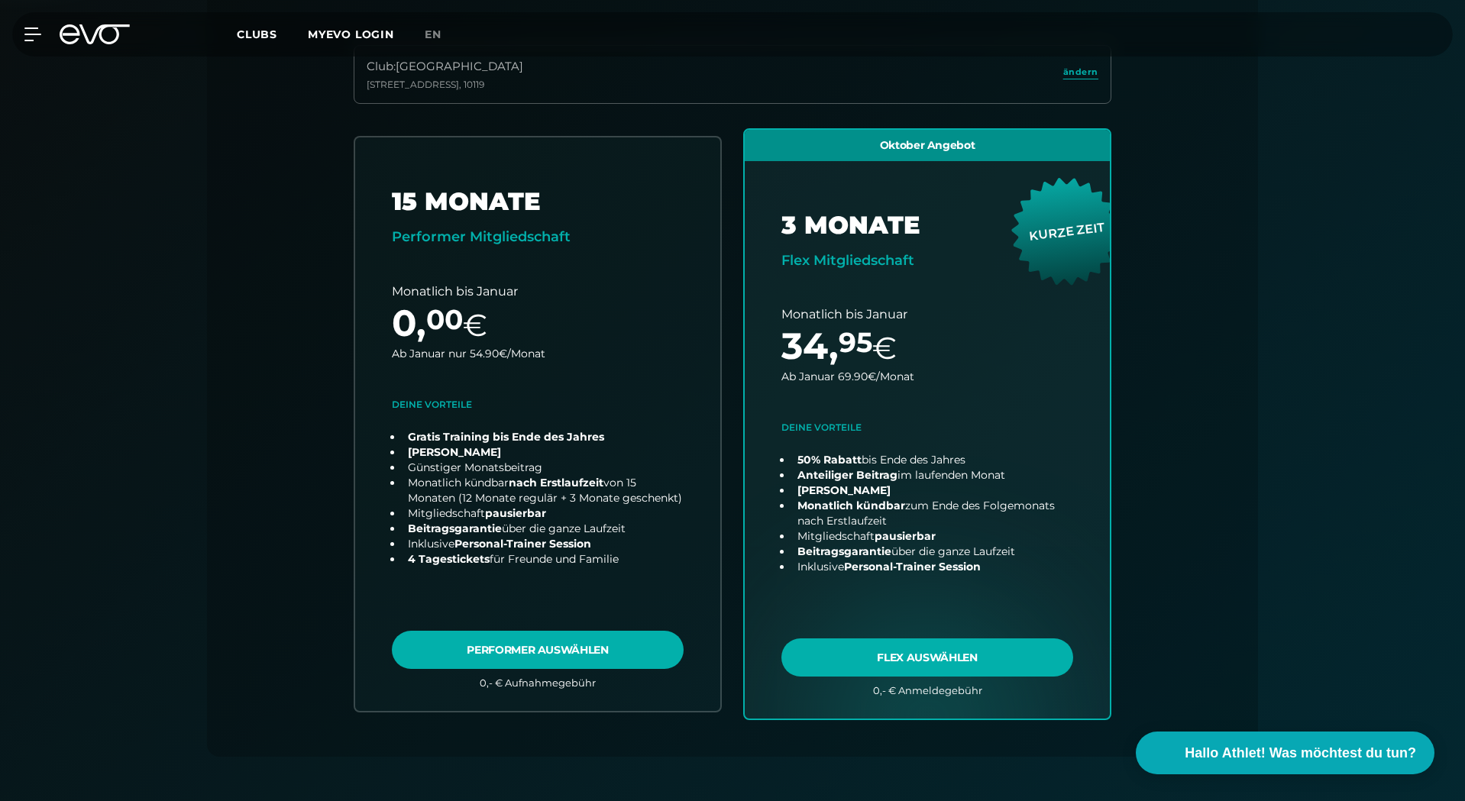
drag, startPoint x: 282, startPoint y: 446, endPoint x: 282, endPoint y: 497, distance: 50.4
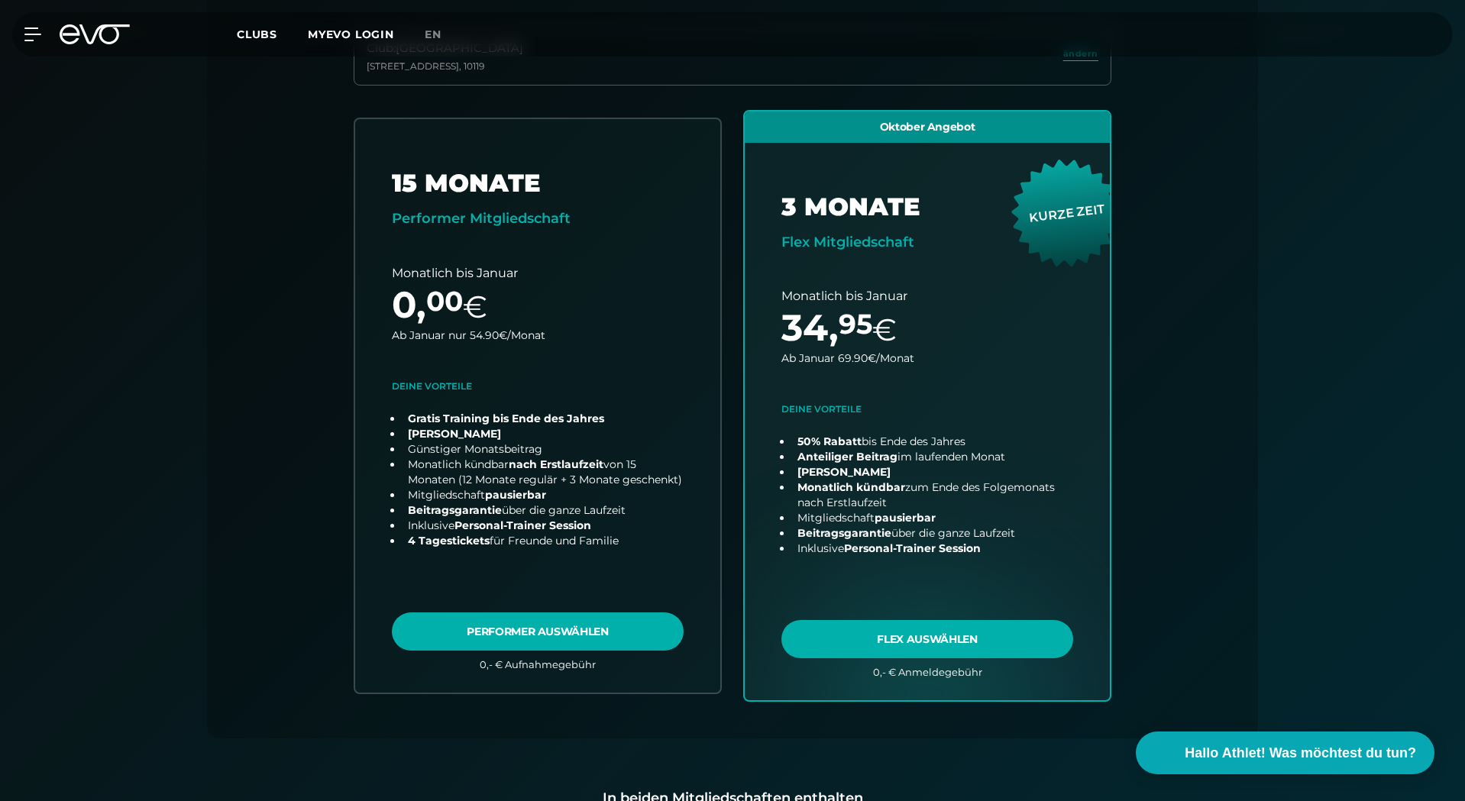
drag, startPoint x: 265, startPoint y: 468, endPoint x: 265, endPoint y: 442, distance: 26.0
